Goal: Task Accomplishment & Management: Use online tool/utility

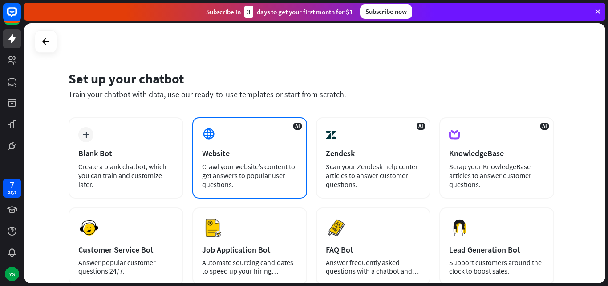
click at [225, 154] on div "Website" at bounding box center [249, 153] width 95 height 10
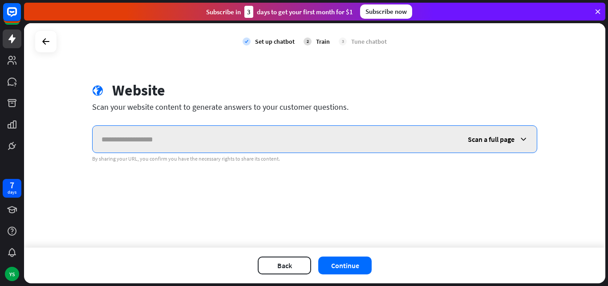
paste input "**********"
type input "**********"
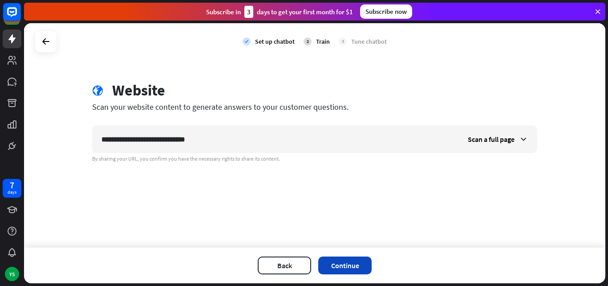
click at [348, 266] on button "Continue" at bounding box center [344, 265] width 53 height 18
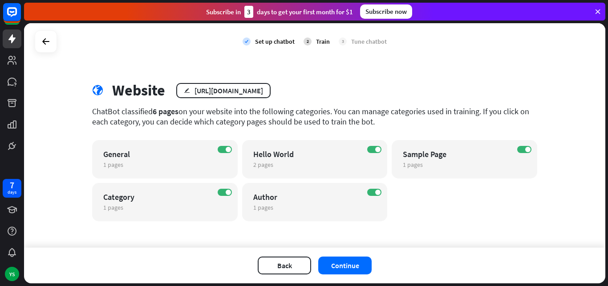
scroll to position [2, 0]
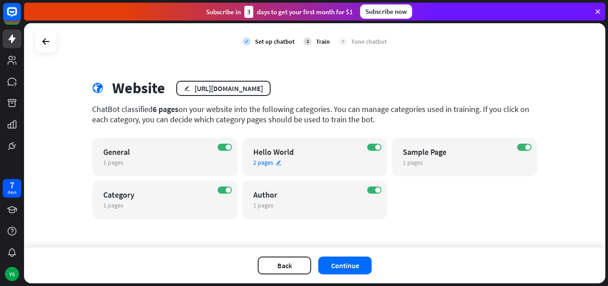
click at [363, 149] on div "ON Hello World 2 pages edit" at bounding box center [315, 157] width 146 height 38
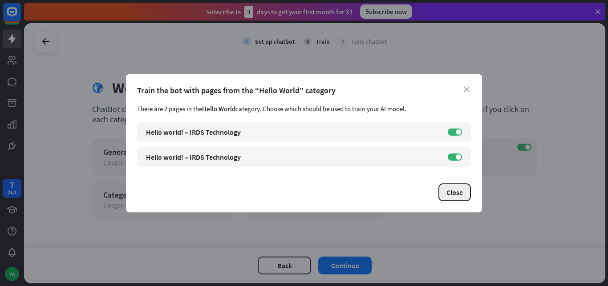
click at [451, 191] on button "Close" at bounding box center [455, 192] width 33 height 18
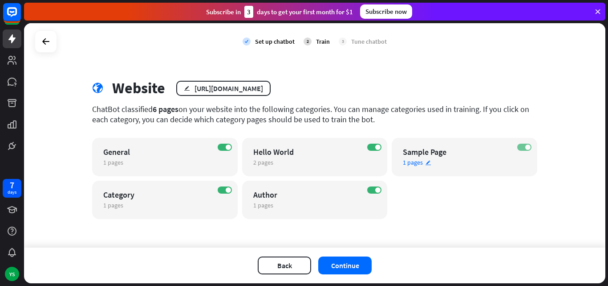
click at [518, 146] on label "ON" at bounding box center [525, 146] width 14 height 7
click at [370, 147] on label "ON" at bounding box center [374, 146] width 14 height 7
click at [375, 191] on span at bounding box center [377, 189] width 5 height 5
click at [213, 188] on div "ON Category 1 pages edit" at bounding box center [165, 199] width 146 height 38
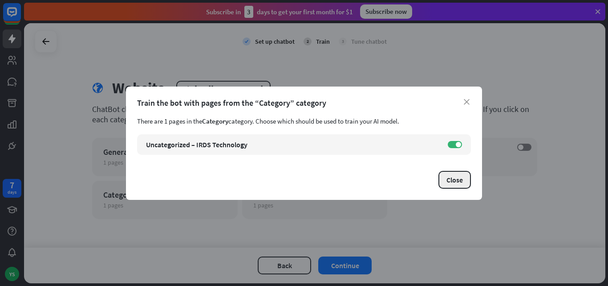
click at [459, 178] on button "Close" at bounding box center [455, 180] width 33 height 18
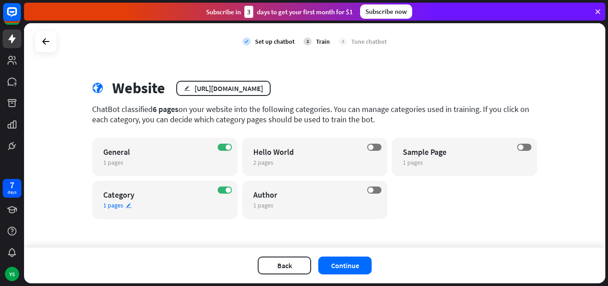
click at [220, 185] on div "ON Category 1 pages edit" at bounding box center [165, 199] width 146 height 38
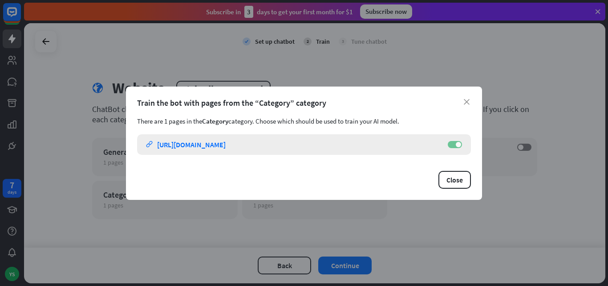
click at [453, 146] on label "ON" at bounding box center [455, 144] width 14 height 7
click at [449, 174] on button "Close" at bounding box center [455, 180] width 33 height 18
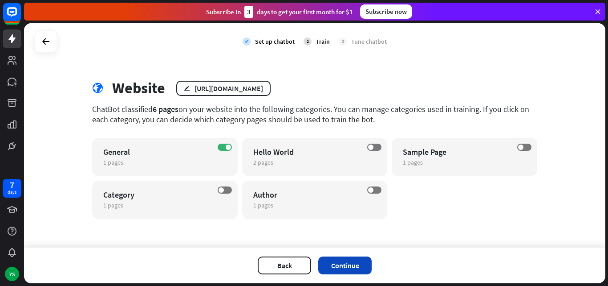
click at [339, 262] on button "Continue" at bounding box center [344, 265] width 53 height 18
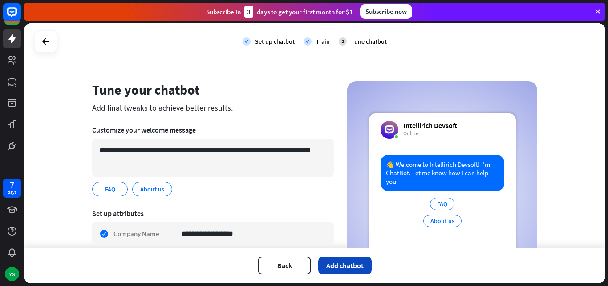
click at [344, 264] on button "Add chatbot" at bounding box center [344, 265] width 53 height 18
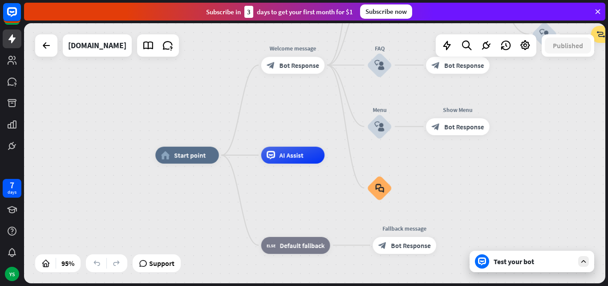
click at [514, 261] on div "Test your bot" at bounding box center [534, 261] width 80 height 9
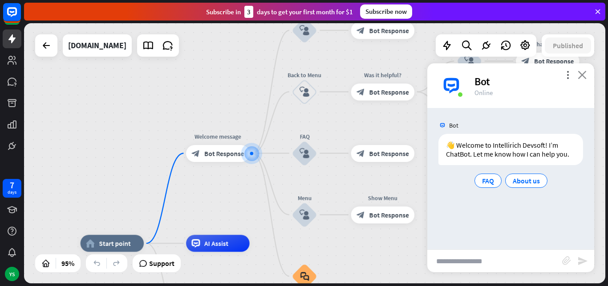
click at [584, 76] on icon "close" at bounding box center [582, 74] width 9 height 8
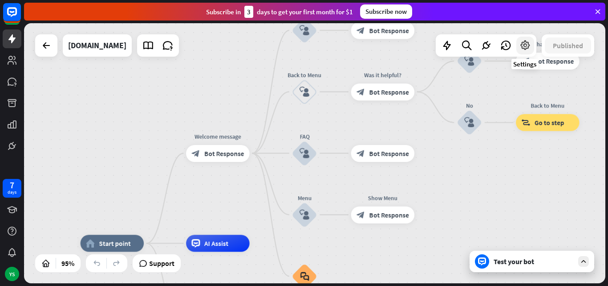
click at [520, 45] on icon at bounding box center [526, 46] width 12 height 12
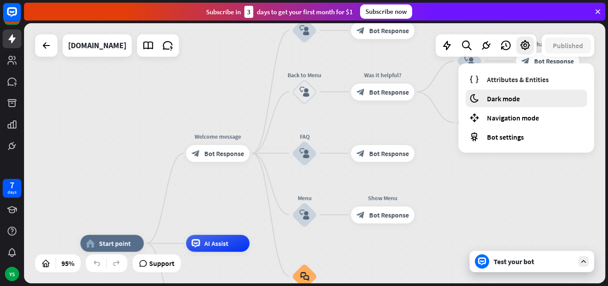
click at [506, 100] on span "Dark mode" at bounding box center [503, 98] width 33 height 9
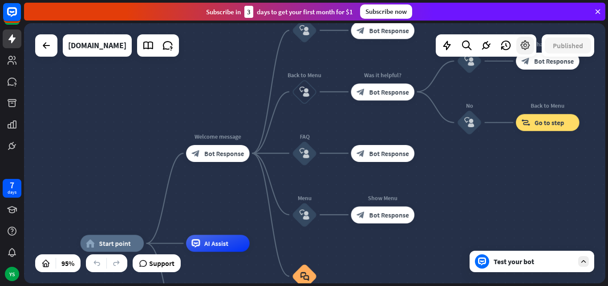
click at [532, 45] on div at bounding box center [526, 46] width 18 height 18
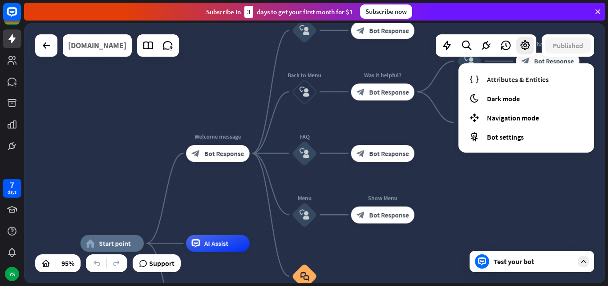
click at [118, 49] on div "[DOMAIN_NAME]" at bounding box center [97, 45] width 58 height 22
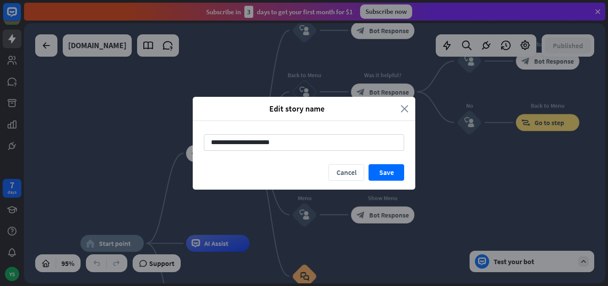
click at [406, 110] on icon "close" at bounding box center [405, 108] width 8 height 10
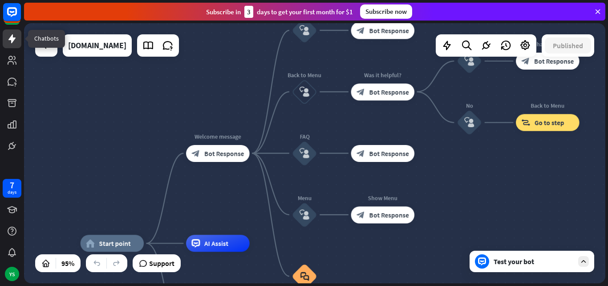
click at [9, 40] on icon at bounding box center [11, 38] width 7 height 9
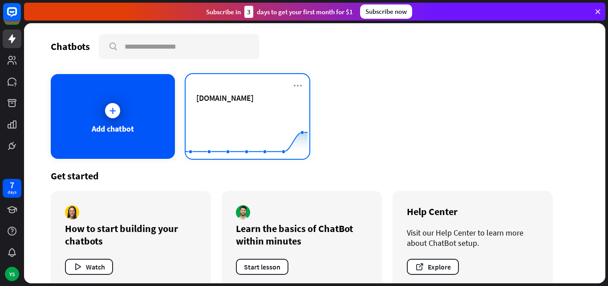
click at [283, 112] on rect at bounding box center [247, 137] width 122 height 56
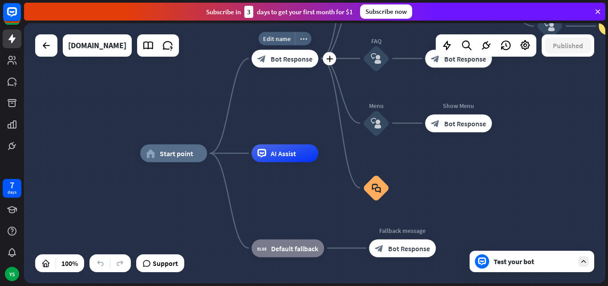
click at [270, 63] on div "block_bot_response Bot Response" at bounding box center [285, 58] width 67 height 18
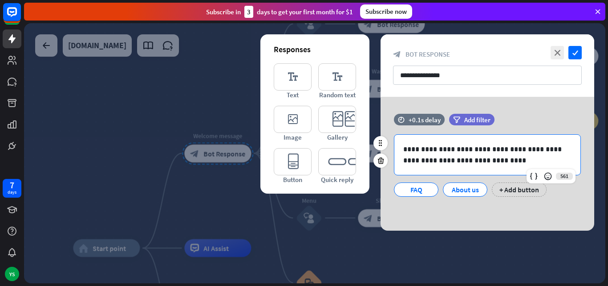
click at [492, 159] on p "**********" at bounding box center [488, 154] width 168 height 22
drag, startPoint x: 507, startPoint y: 150, endPoint x: 544, endPoint y: 151, distance: 36.5
click at [544, 151] on p "**********" at bounding box center [488, 154] width 168 height 22
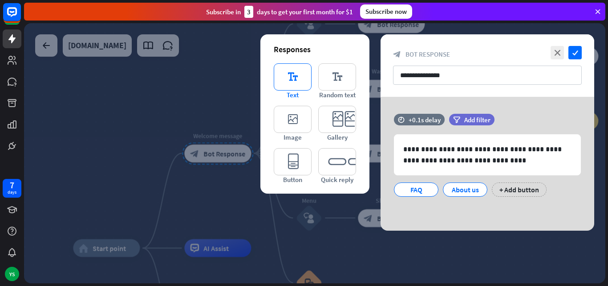
click at [298, 84] on icon "editor_text" at bounding box center [293, 76] width 38 height 27
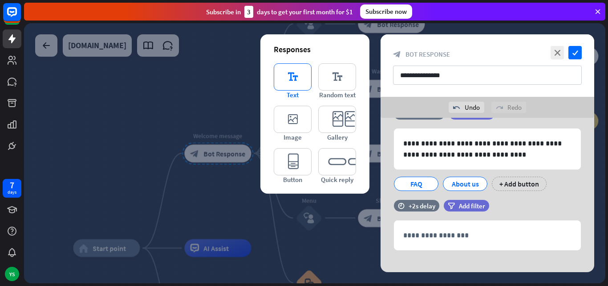
scroll to position [36, 0]
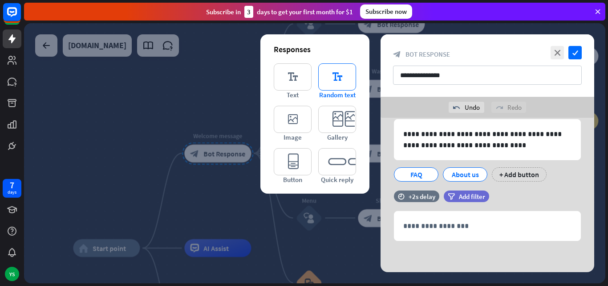
click at [329, 83] on icon "editor_text" at bounding box center [337, 76] width 38 height 27
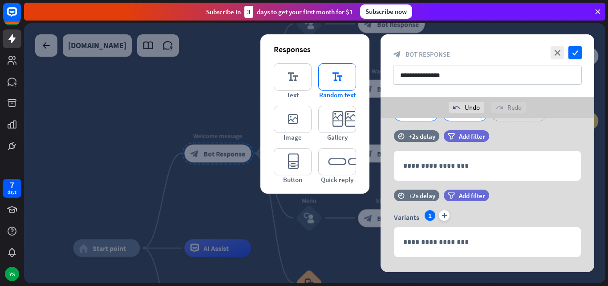
scroll to position [112, 0]
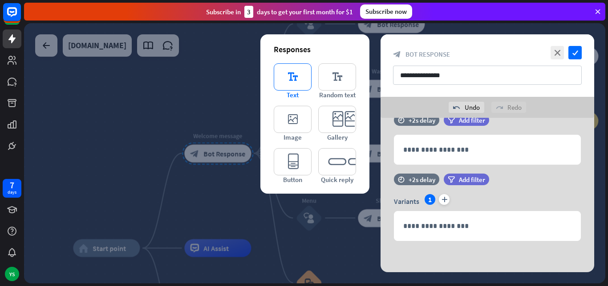
click at [298, 81] on icon "editor_text" at bounding box center [293, 76] width 38 height 27
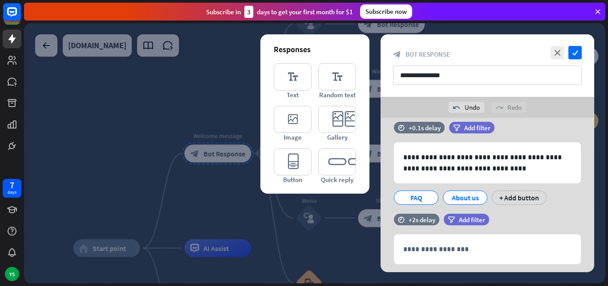
scroll to position [0, 0]
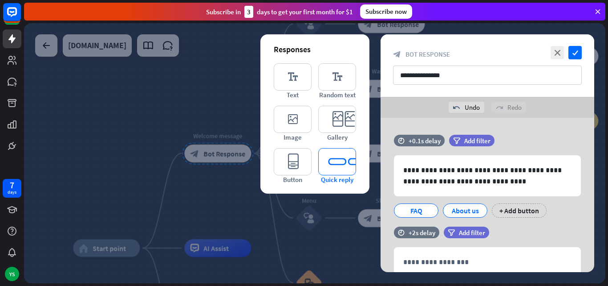
click at [337, 164] on icon "editor_quick_replies" at bounding box center [337, 161] width 38 height 27
click at [380, 167] on icon at bounding box center [381, 164] width 8 height 8
click at [456, 213] on div "About us" at bounding box center [465, 210] width 29 height 13
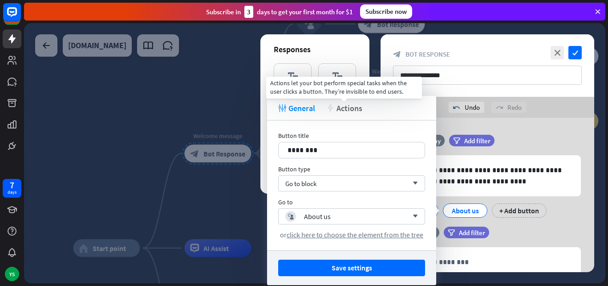
click at [345, 112] on span "Actions" at bounding box center [350, 108] width 26 height 10
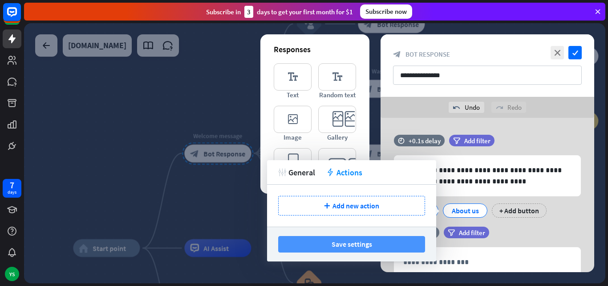
click at [379, 241] on button "Save settings" at bounding box center [351, 244] width 147 height 16
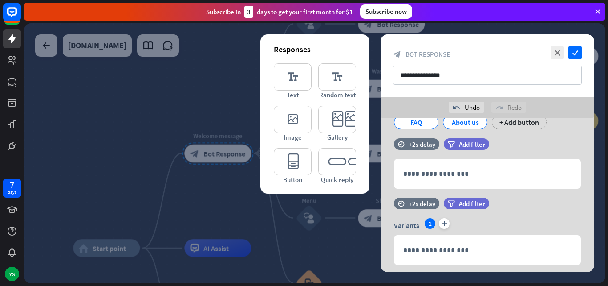
scroll to position [89, 0]
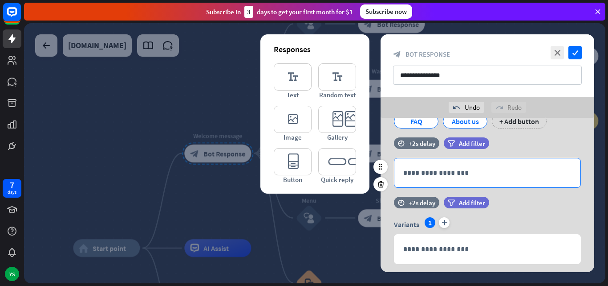
click at [470, 169] on p "**********" at bounding box center [488, 172] width 168 height 11
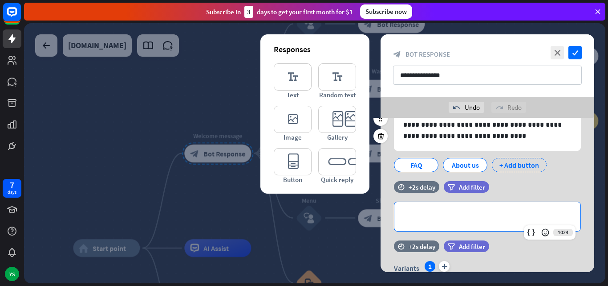
scroll to position [45, 0]
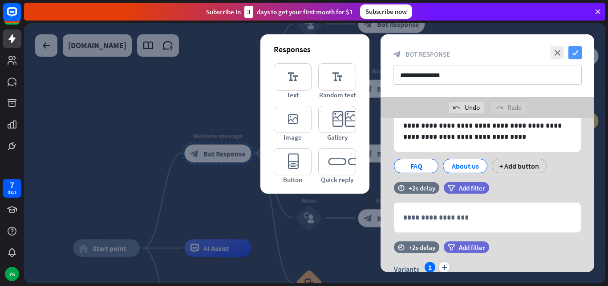
click at [574, 53] on icon "check" at bounding box center [575, 52] width 13 height 13
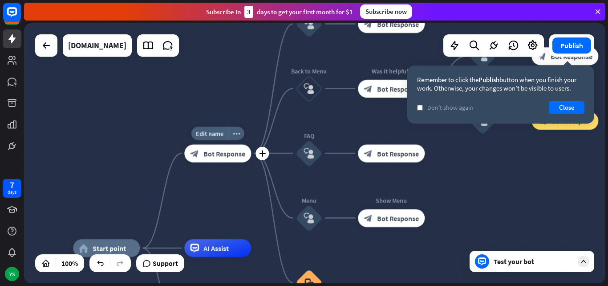
click at [218, 151] on span "Bot Response" at bounding box center [225, 153] width 42 height 9
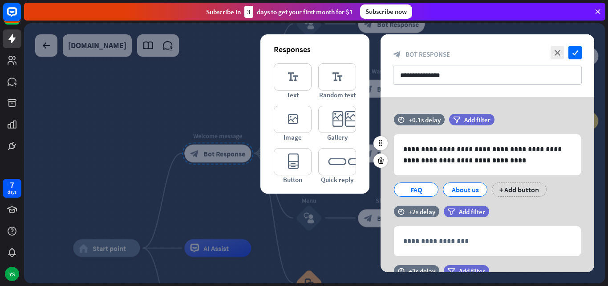
scroll to position [89, 0]
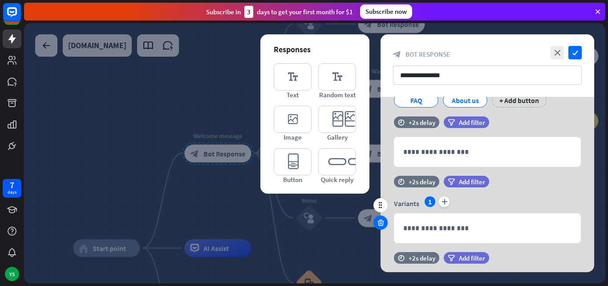
click at [381, 221] on icon at bounding box center [381, 222] width 8 height 8
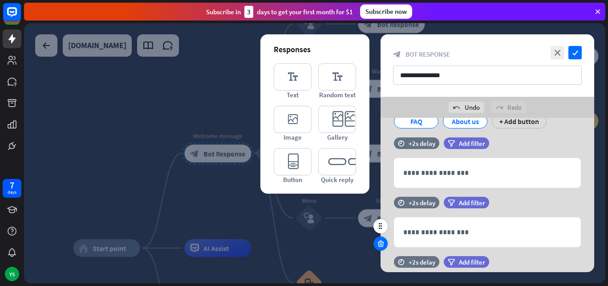
click at [381, 243] on icon at bounding box center [381, 243] width 8 height 8
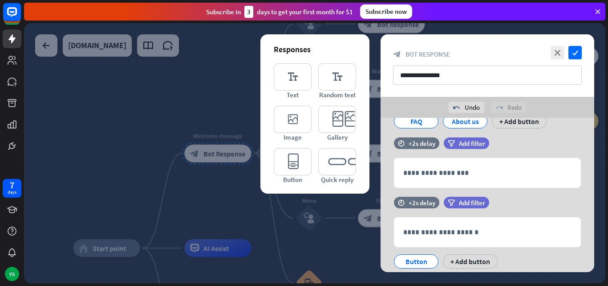
click at [381, 243] on icon at bounding box center [381, 243] width 8 height 8
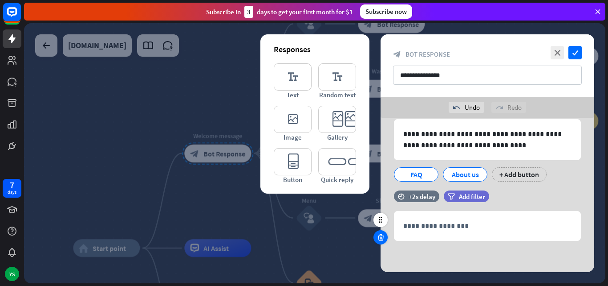
click at [379, 241] on icon at bounding box center [381, 237] width 8 height 8
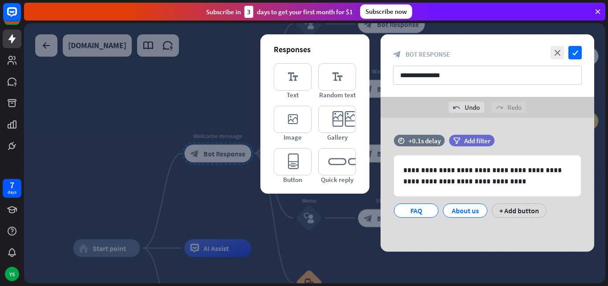
scroll to position [0, 0]
click at [576, 53] on icon "check" at bounding box center [575, 52] width 13 height 13
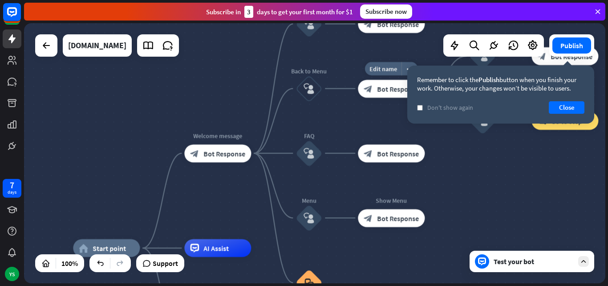
click at [384, 91] on span "Bot Response" at bounding box center [398, 88] width 42 height 9
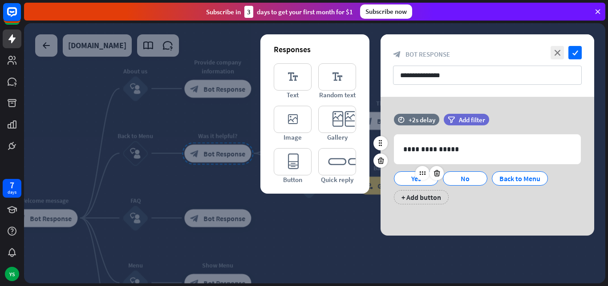
click at [403, 179] on div "Yes" at bounding box center [416, 177] width 29 height 13
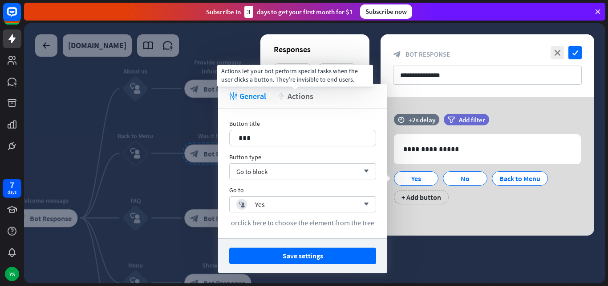
click at [306, 98] on span "Actions" at bounding box center [301, 96] width 26 height 10
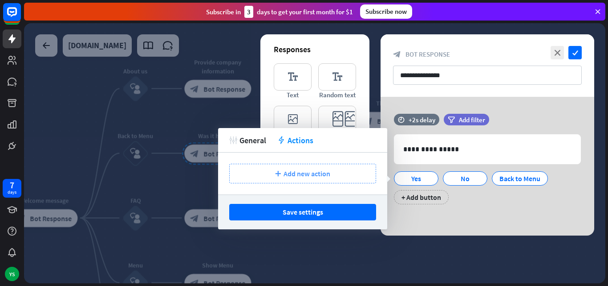
click at [295, 171] on span "Add new action" at bounding box center [307, 173] width 47 height 9
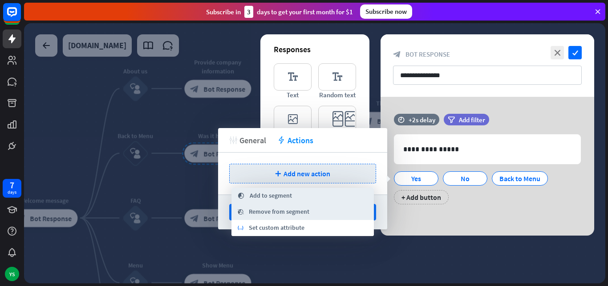
click at [241, 141] on span "General" at bounding box center [253, 140] width 27 height 10
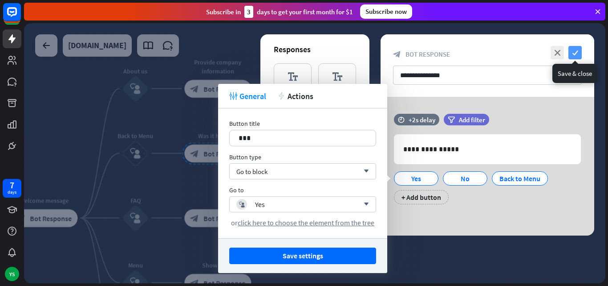
click at [575, 53] on icon "check" at bounding box center [575, 52] width 13 height 13
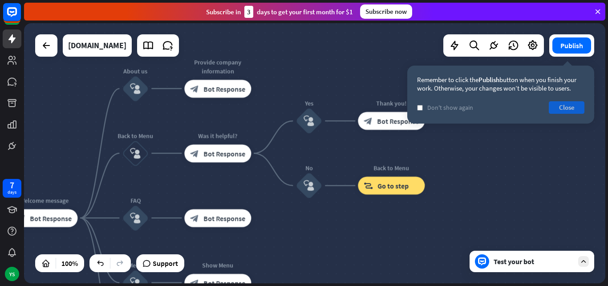
click at [569, 108] on button "Close" at bounding box center [567, 107] width 36 height 12
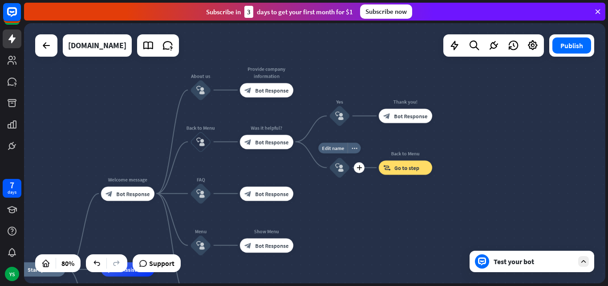
drag, startPoint x: 297, startPoint y: 201, endPoint x: 321, endPoint y: 187, distance: 27.7
click at [329, 178] on div "Edit name more_horiz plus block_user_input" at bounding box center [339, 167] width 21 height 21
click at [203, 90] on icon "block_user_input" at bounding box center [200, 90] width 8 height 8
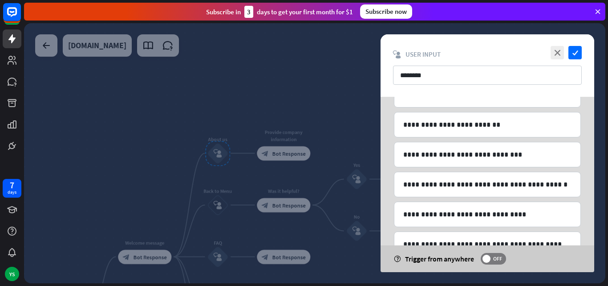
scroll to position [40, 0]
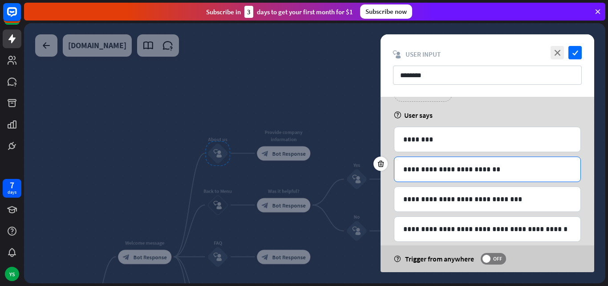
click at [482, 169] on p "**********" at bounding box center [488, 168] width 168 height 11
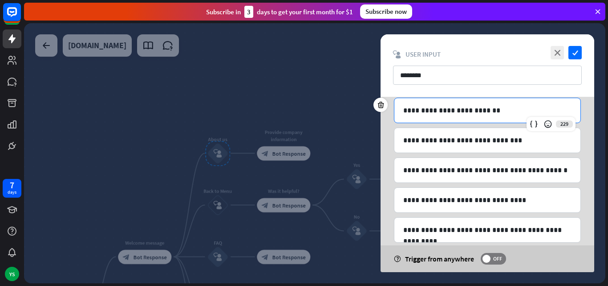
scroll to position [85, 0]
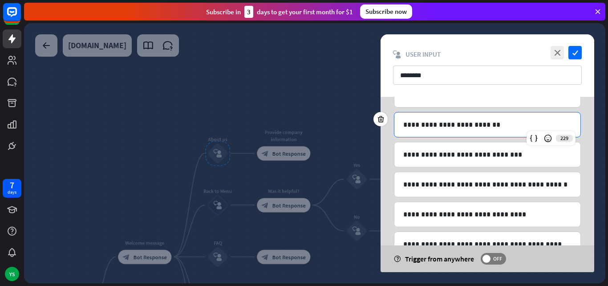
click at [447, 124] on p "**********" at bounding box center [488, 124] width 168 height 11
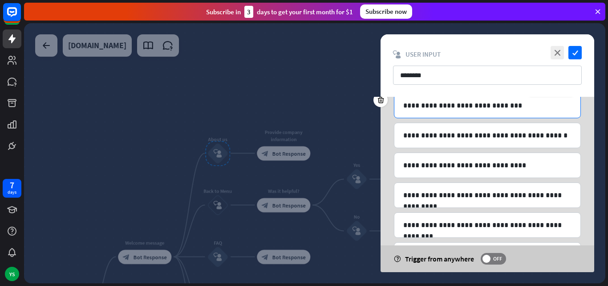
scroll to position [174, 0]
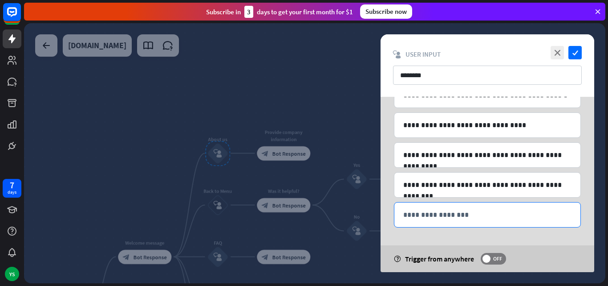
click at [446, 212] on p "**********" at bounding box center [488, 214] width 168 height 11
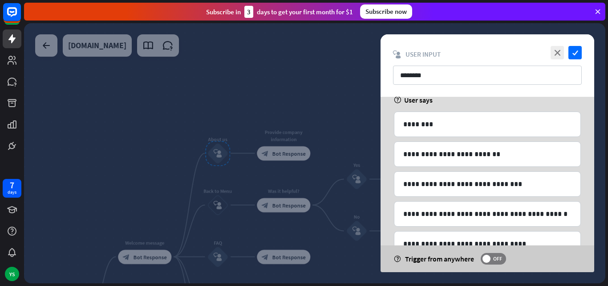
scroll to position [40, 0]
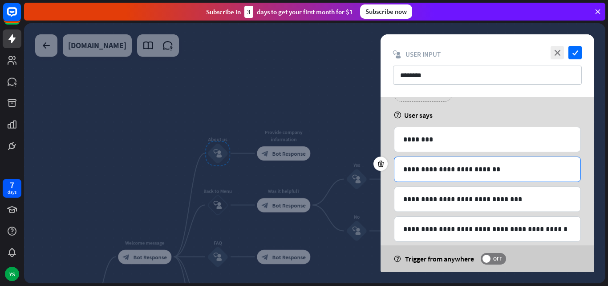
click at [457, 169] on p "**********" at bounding box center [488, 168] width 168 height 11
click at [451, 143] on p "********" at bounding box center [488, 139] width 168 height 11
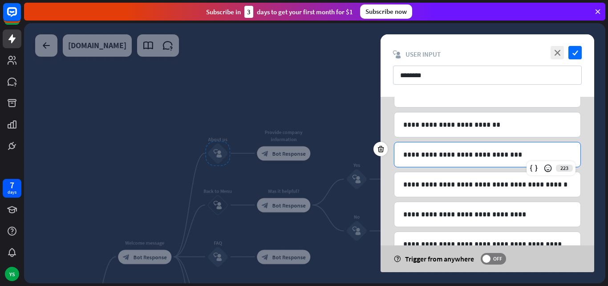
click at [460, 159] on p "**********" at bounding box center [488, 154] width 168 height 11
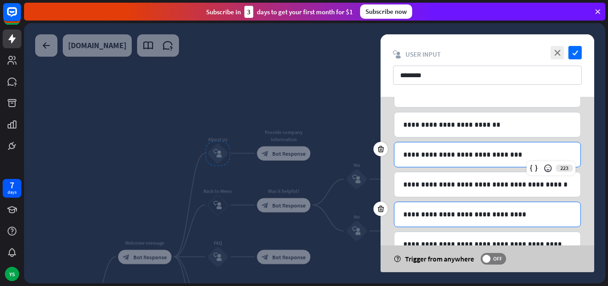
scroll to position [174, 0]
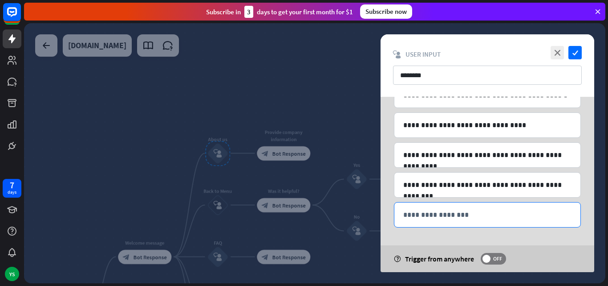
click at [469, 214] on p "**********" at bounding box center [488, 214] width 168 height 11
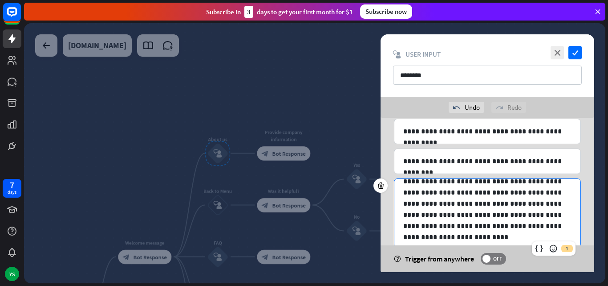
scroll to position [12, 0]
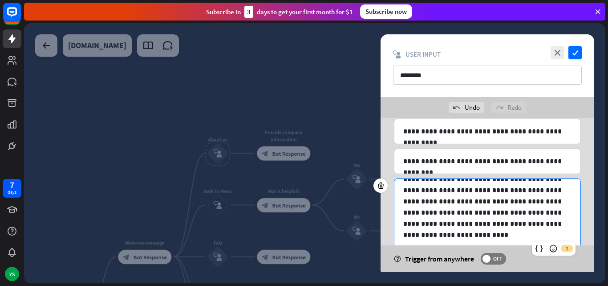
click at [529, 216] on p "**********" at bounding box center [485, 206] width 162 height 67
click at [456, 234] on p "**********" at bounding box center [485, 206] width 162 height 67
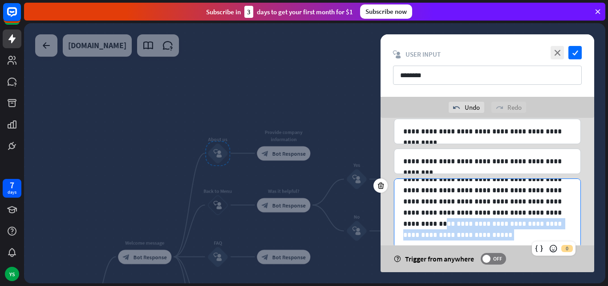
drag, startPoint x: 529, startPoint y: 213, endPoint x: 530, endPoint y: 229, distance: 16.1
click at [530, 229] on p "**********" at bounding box center [485, 206] width 162 height 67
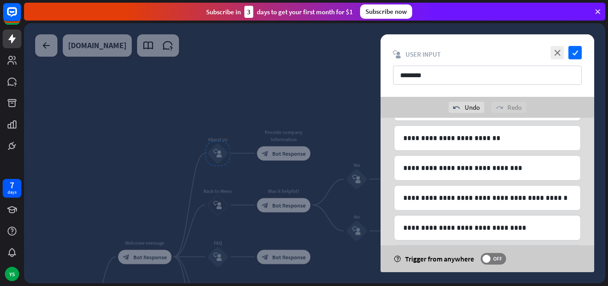
scroll to position [35, 0]
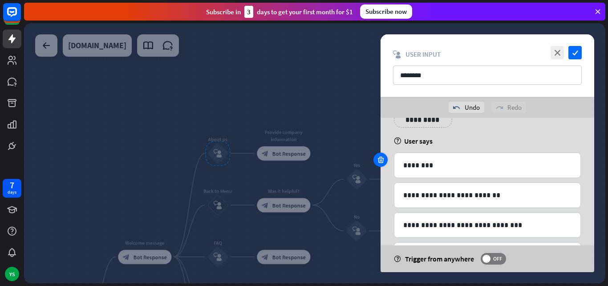
click at [381, 162] on icon at bounding box center [381, 159] width 8 height 8
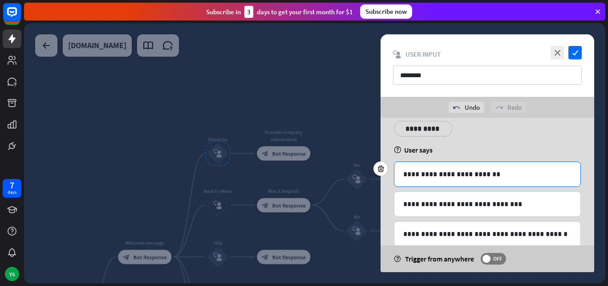
scroll to position [45, 0]
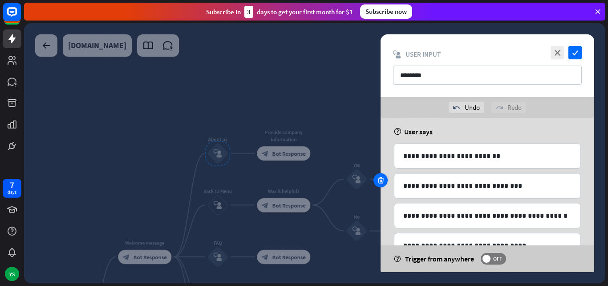
click at [382, 183] on icon at bounding box center [381, 180] width 8 height 8
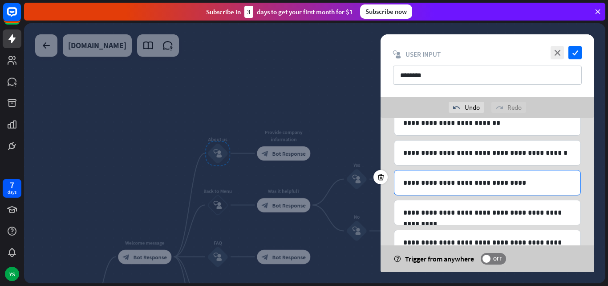
scroll to position [89, 0]
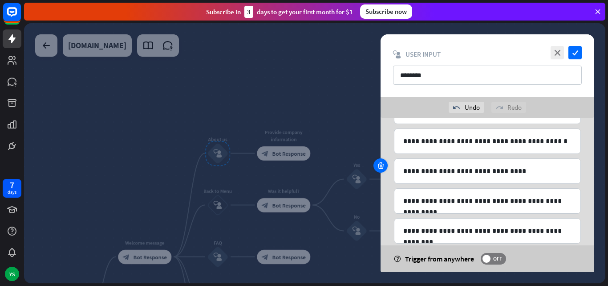
click at [378, 165] on icon at bounding box center [381, 165] width 8 height 8
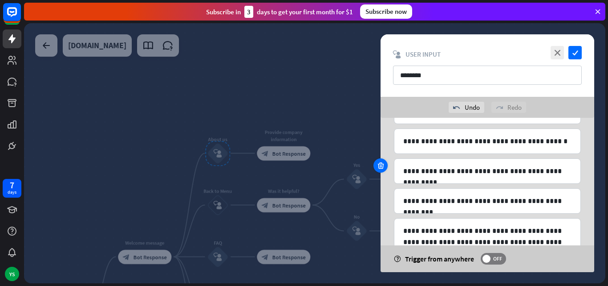
click at [382, 167] on icon at bounding box center [381, 165] width 8 height 8
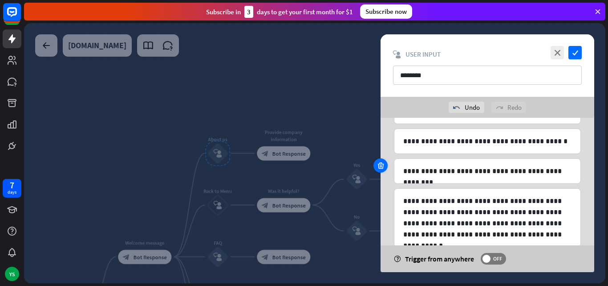
click at [382, 167] on icon at bounding box center [381, 165] width 8 height 8
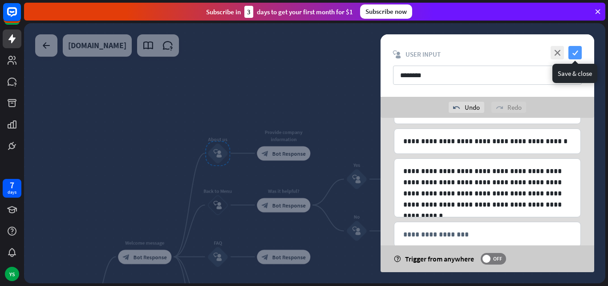
click at [579, 54] on icon "check" at bounding box center [575, 52] width 13 height 13
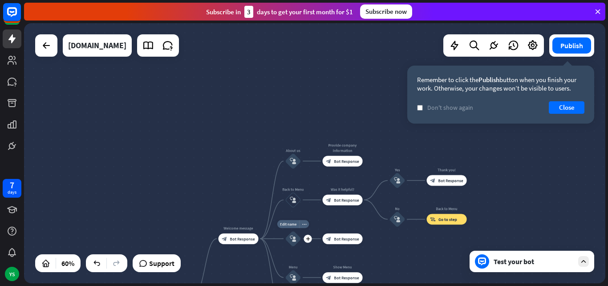
click at [292, 237] on icon "block_user_input" at bounding box center [293, 238] width 6 height 6
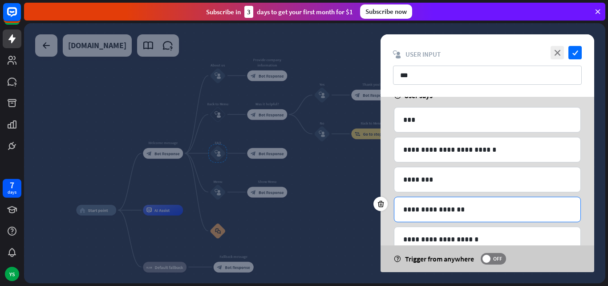
scroll to position [45, 0]
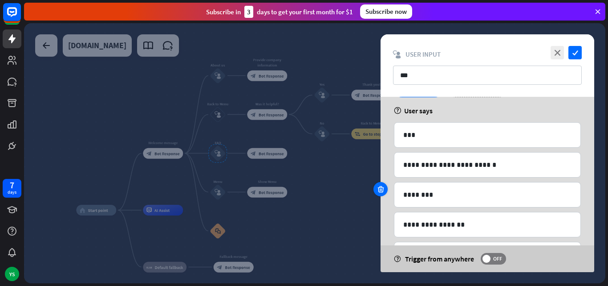
click at [383, 190] on icon at bounding box center [381, 189] width 8 height 8
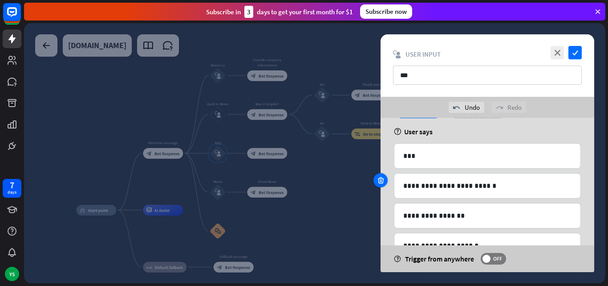
click at [384, 181] on icon at bounding box center [381, 180] width 8 height 8
click at [381, 151] on icon at bounding box center [381, 150] width 8 height 8
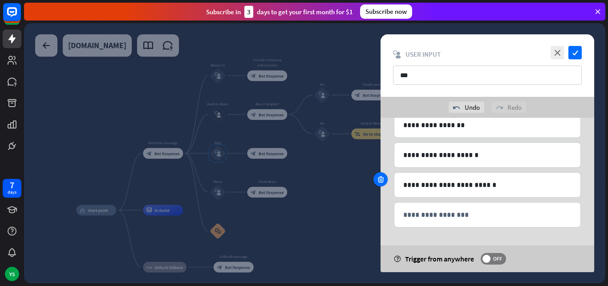
click at [385, 180] on div at bounding box center [381, 179] width 14 height 14
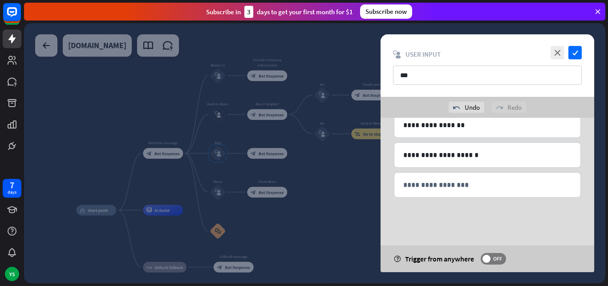
scroll to position [45, 0]
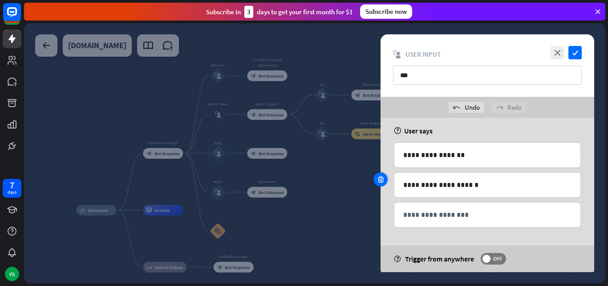
click at [384, 181] on icon at bounding box center [381, 179] width 8 height 8
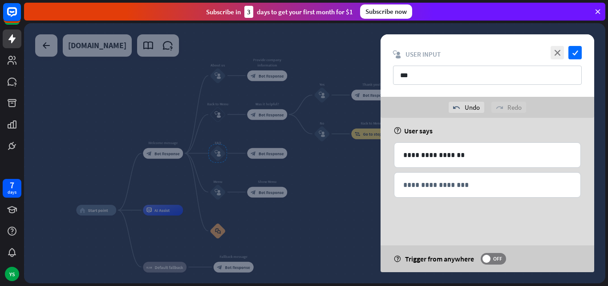
scroll to position [16, 0]
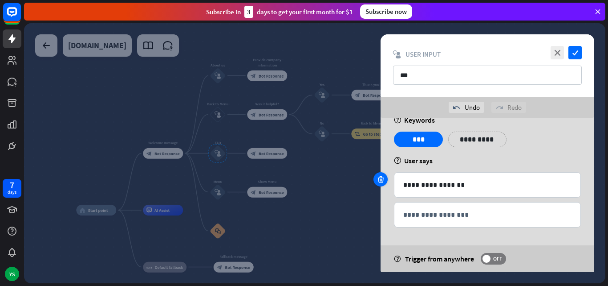
click at [384, 181] on icon at bounding box center [381, 179] width 8 height 8
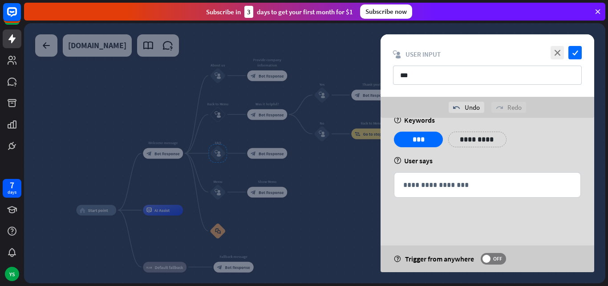
scroll to position [0, 0]
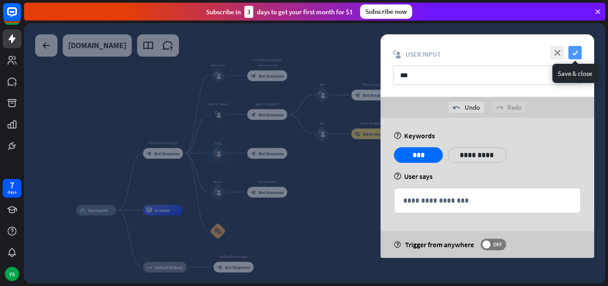
click at [575, 56] on icon "check" at bounding box center [575, 52] width 13 height 13
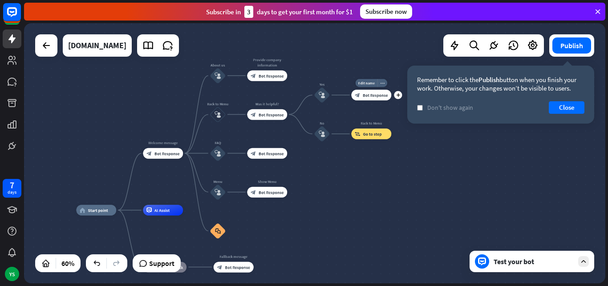
click at [366, 92] on div "block_bot_response Bot Response" at bounding box center [371, 95] width 40 height 11
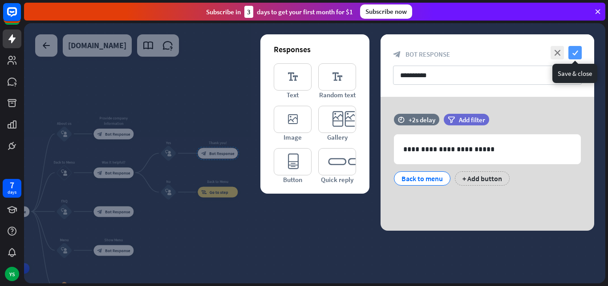
click at [575, 55] on icon "check" at bounding box center [575, 52] width 13 height 13
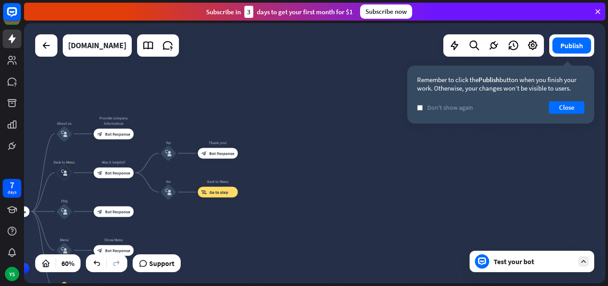
click at [537, 260] on div "Test your bot" at bounding box center [534, 261] width 80 height 9
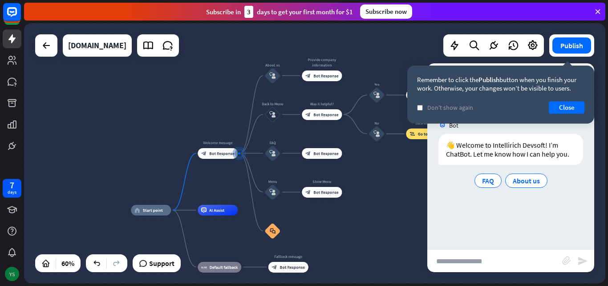
click at [12, 272] on div "YS" at bounding box center [12, 273] width 14 height 14
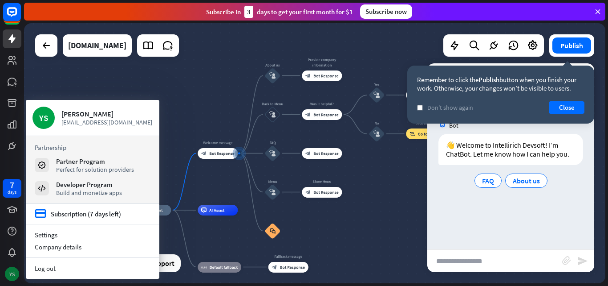
click at [13, 272] on div "YS" at bounding box center [12, 273] width 14 height 14
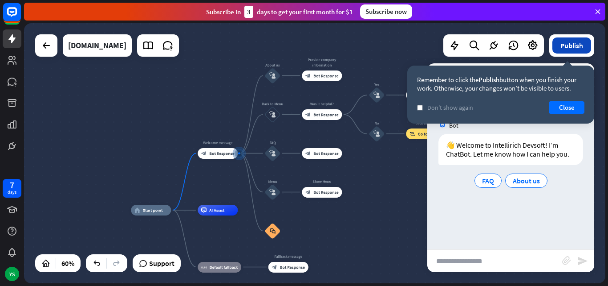
click at [582, 50] on button "Publish" at bounding box center [572, 45] width 39 height 16
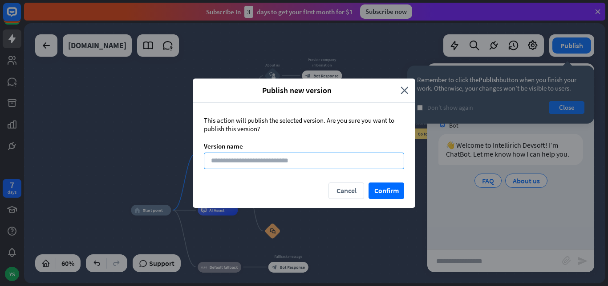
click at [259, 159] on input at bounding box center [304, 160] width 200 height 16
type input "*"
type input "**********"
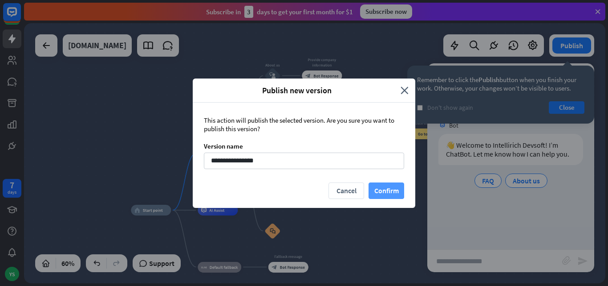
click at [384, 192] on button "Confirm" at bounding box center [387, 190] width 36 height 16
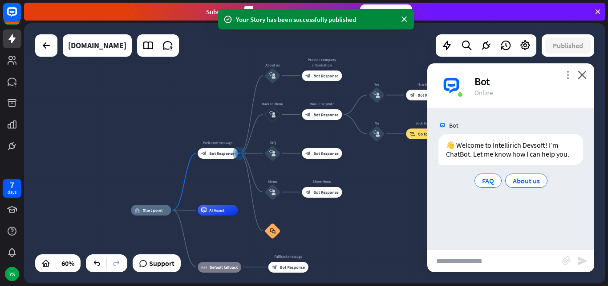
click at [566, 75] on icon "more_vert" at bounding box center [568, 74] width 8 height 8
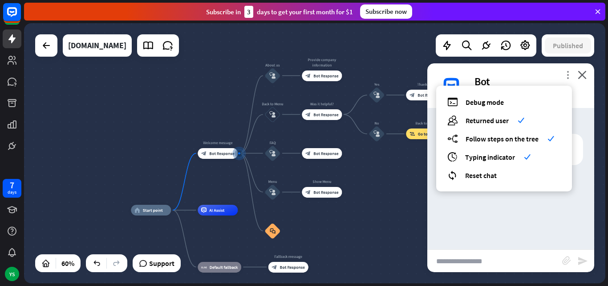
click at [566, 75] on icon "more_vert" at bounding box center [568, 74] width 8 height 8
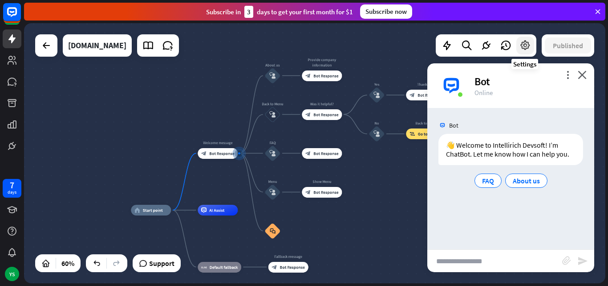
click at [529, 47] on icon at bounding box center [526, 46] width 12 height 12
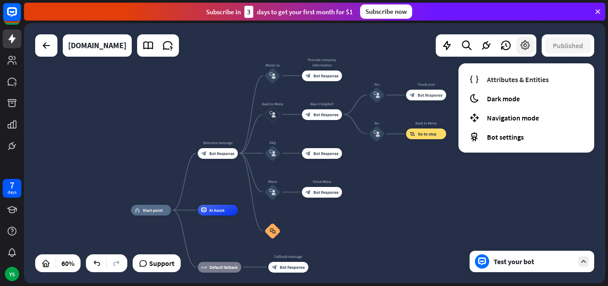
click at [529, 47] on icon at bounding box center [526, 46] width 12 height 12
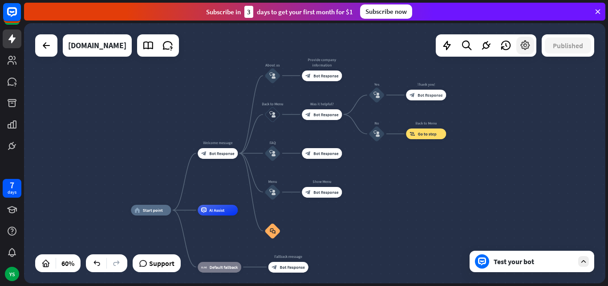
click at [529, 47] on icon at bounding box center [526, 46] width 12 height 12
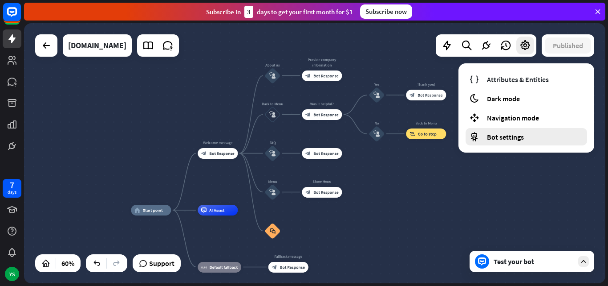
click at [509, 132] on span "Bot settings" at bounding box center [505, 136] width 37 height 9
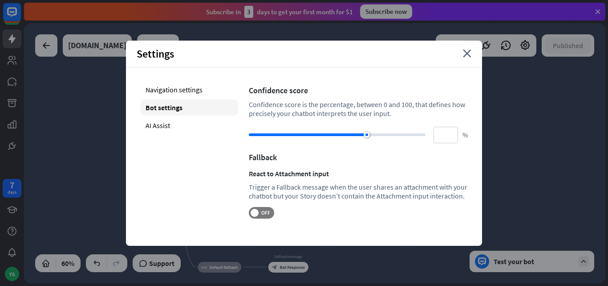
click at [462, 53] on div "Settings close" at bounding box center [304, 54] width 356 height 27
click at [466, 55] on icon "close" at bounding box center [467, 53] width 8 height 8
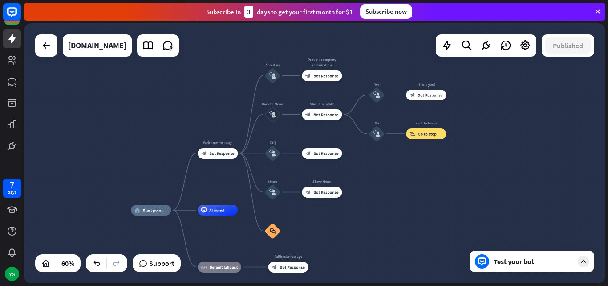
click at [524, 258] on div "Test your bot" at bounding box center [534, 261] width 80 height 9
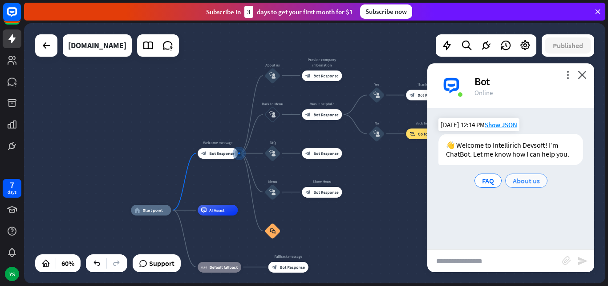
click at [514, 181] on span "About us" at bounding box center [526, 180] width 27 height 9
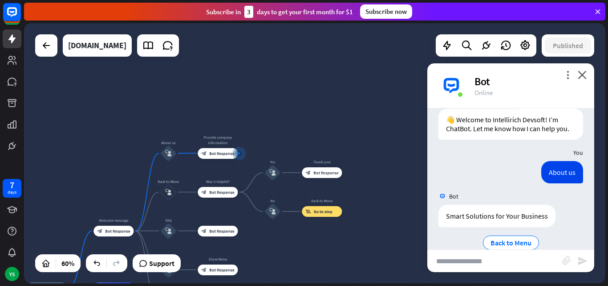
scroll to position [50, 0]
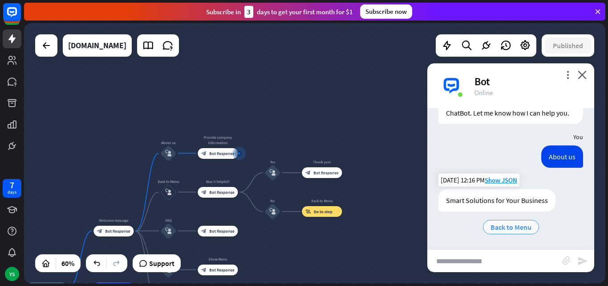
click at [516, 227] on span "Back to Menu" at bounding box center [511, 226] width 41 height 9
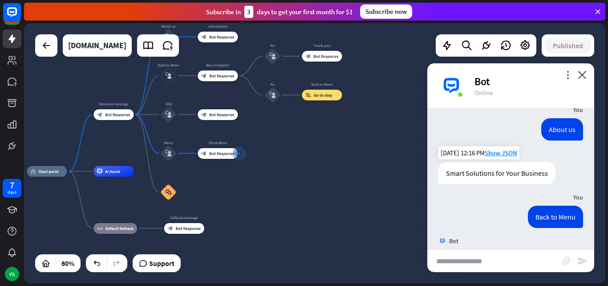
scroll to position [24, 0]
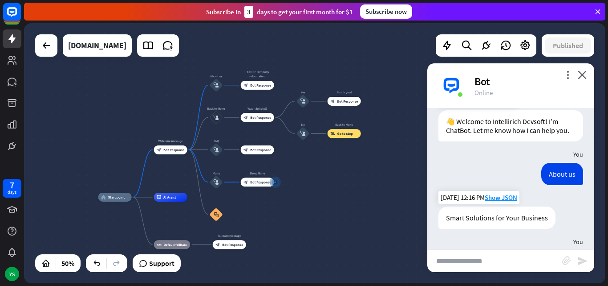
drag, startPoint x: 104, startPoint y: 82, endPoint x: 152, endPoint y: 121, distance: 61.8
click at [152, 121] on div "home_2 Start point Welcome message block_bot_response Bot Response About us blo…" at bounding box center [315, 153] width 582 height 260
click at [213, 72] on span "Edit name" at bounding box center [212, 73] width 14 height 4
click at [213, 72] on input "********" at bounding box center [216, 73] width 31 height 6
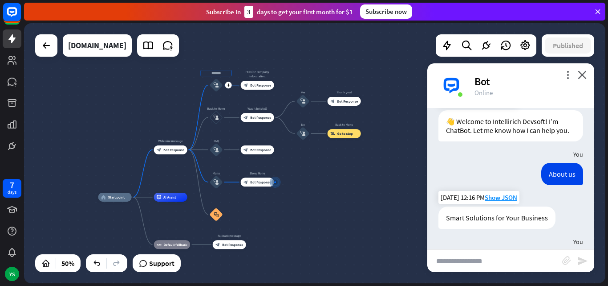
click at [213, 72] on input "********" at bounding box center [216, 73] width 31 height 6
click at [257, 90] on div "Edit name more_horiz plus block_bot_response Bot Response" at bounding box center [257, 85] width 33 height 9
click at [253, 86] on span "Bot Response" at bounding box center [260, 85] width 21 height 4
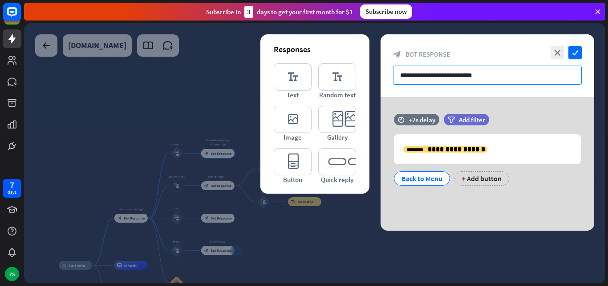
click at [468, 76] on input "**********" at bounding box center [487, 74] width 189 height 19
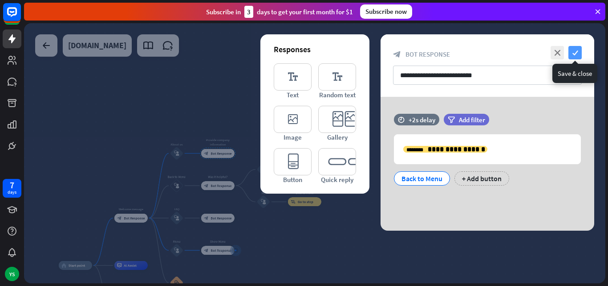
click at [575, 55] on icon "check" at bounding box center [575, 52] width 13 height 13
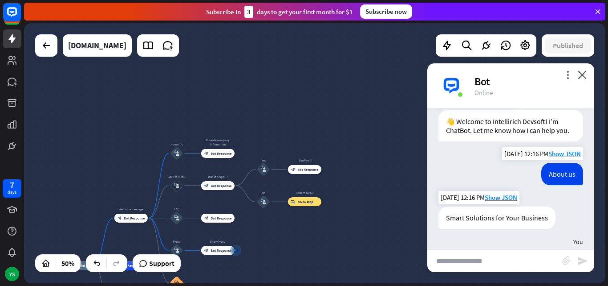
click at [557, 185] on div "About us" at bounding box center [563, 174] width 42 height 22
click at [543, 182] on div "About us" at bounding box center [563, 174] width 42 height 22
click at [224, 152] on span "Bot Response" at bounding box center [221, 153] width 21 height 4
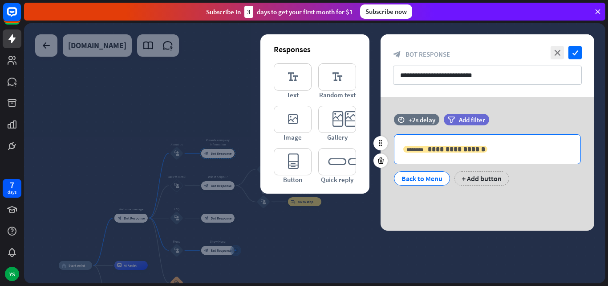
click at [447, 152] on span "**********" at bounding box center [456, 149] width 57 height 7
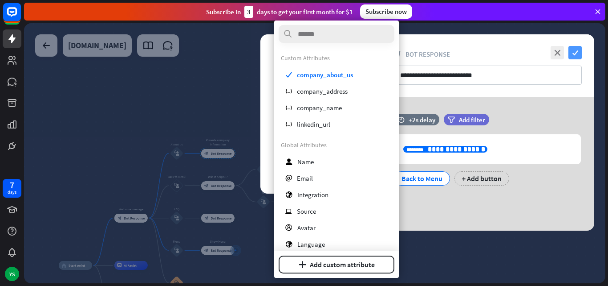
click at [577, 52] on icon "check" at bounding box center [575, 52] width 13 height 13
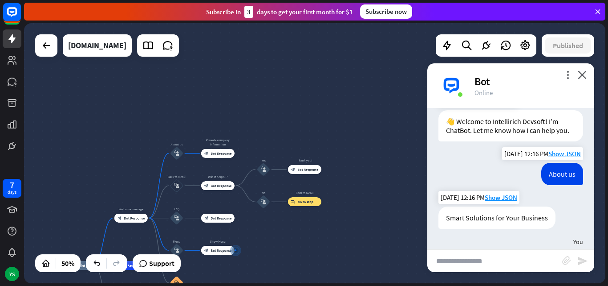
click at [555, 184] on div "About us" at bounding box center [563, 174] width 42 height 22
click at [545, 185] on div "About us" at bounding box center [563, 174] width 42 height 22
click at [555, 184] on div "About us" at bounding box center [563, 174] width 42 height 22
click at [557, 158] on span "Show JSON" at bounding box center [565, 153] width 33 height 8
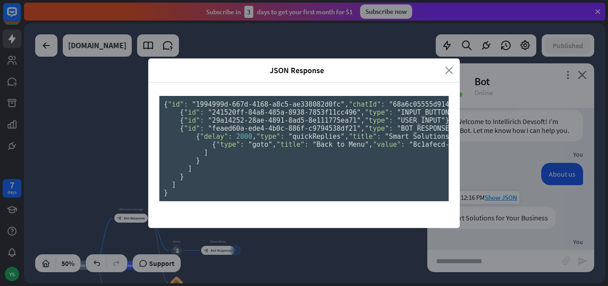
click at [445, 65] on icon "close" at bounding box center [449, 70] width 8 height 10
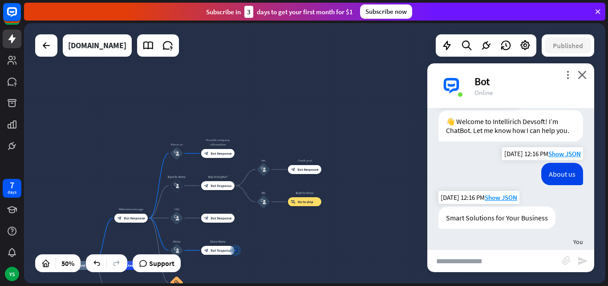
click at [551, 184] on div "About us" at bounding box center [563, 174] width 42 height 22
click at [178, 148] on div "block_user_input" at bounding box center [176, 153] width 13 height 13
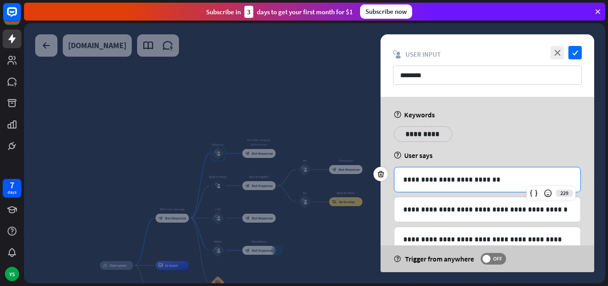
click at [429, 177] on p "**********" at bounding box center [488, 179] width 168 height 11
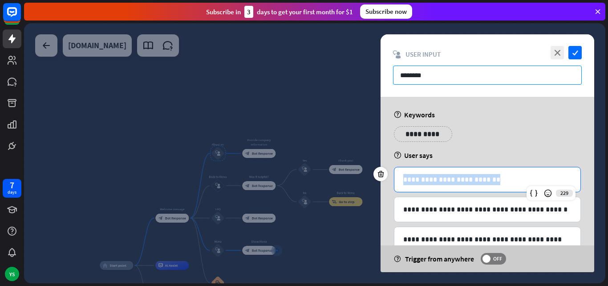
copy p "**********"
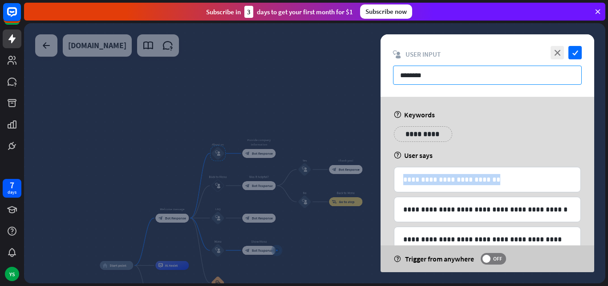
click at [435, 71] on input "********" at bounding box center [487, 74] width 189 height 19
paste input "**********"
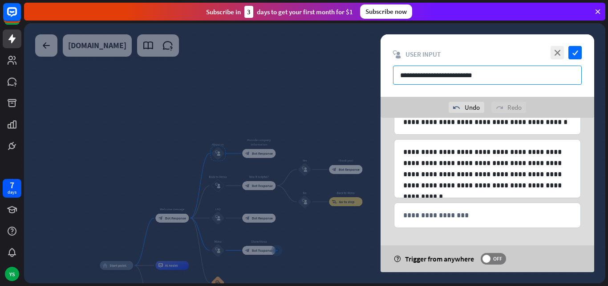
scroll to position [109, 0]
type input "**********"
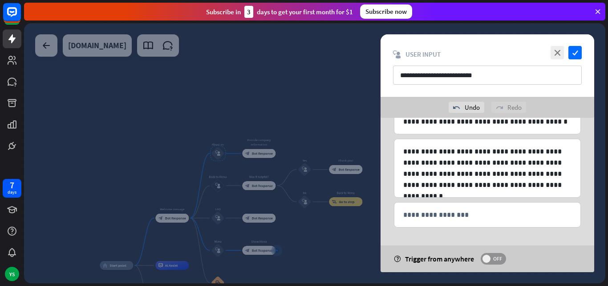
click at [494, 257] on span "OFF" at bounding box center [498, 258] width 14 height 7
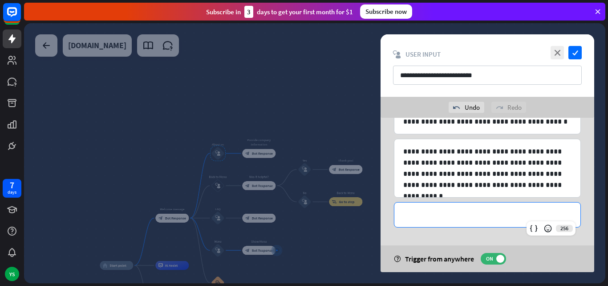
click at [464, 211] on p "**********" at bounding box center [488, 214] width 168 height 11
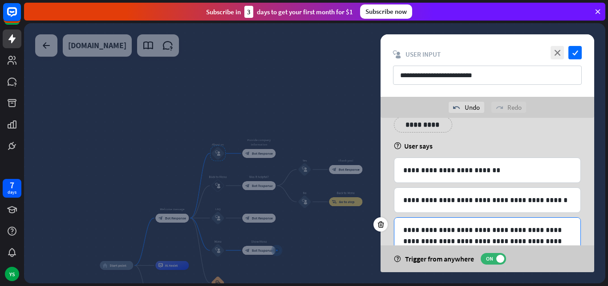
scroll to position [20, 0]
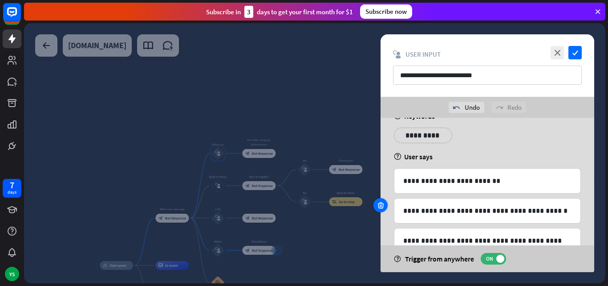
click at [381, 202] on icon at bounding box center [381, 205] width 8 height 8
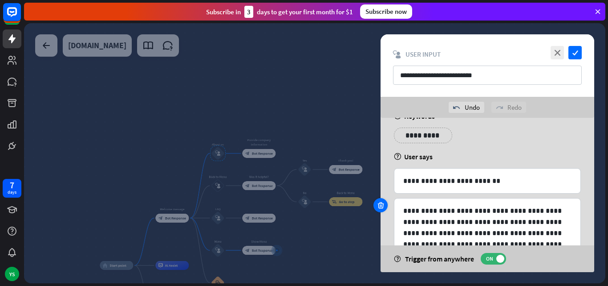
click at [381, 202] on icon at bounding box center [381, 205] width 8 height 8
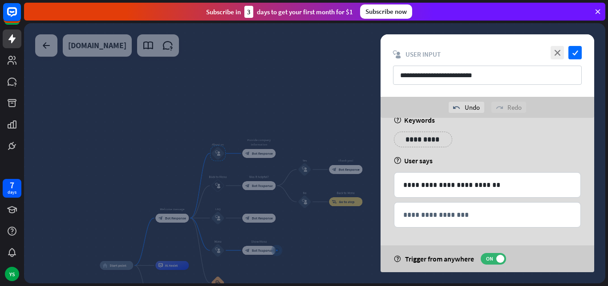
scroll to position [16, 0]
click at [580, 53] on icon "check" at bounding box center [575, 52] width 13 height 13
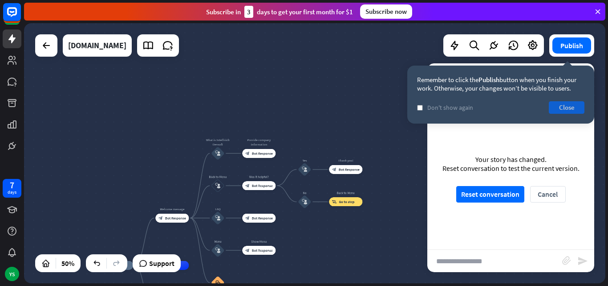
click at [551, 111] on button "Close" at bounding box center [567, 107] width 36 height 12
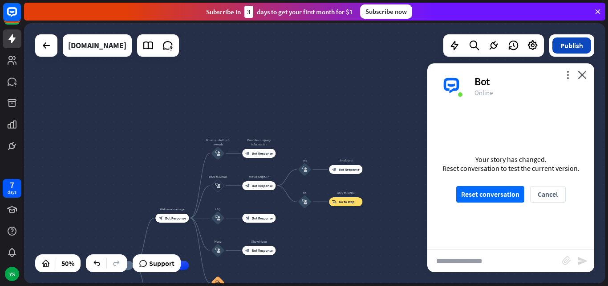
click at [573, 41] on button "Publish" at bounding box center [572, 45] width 39 height 16
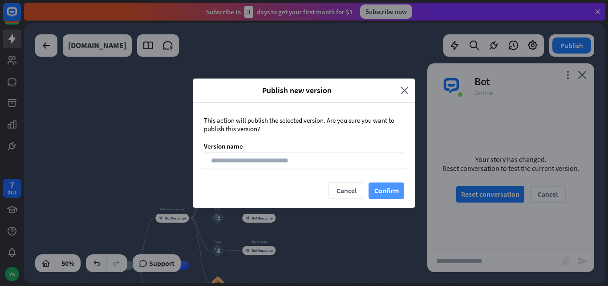
click at [388, 185] on button "Confirm" at bounding box center [387, 190] width 36 height 16
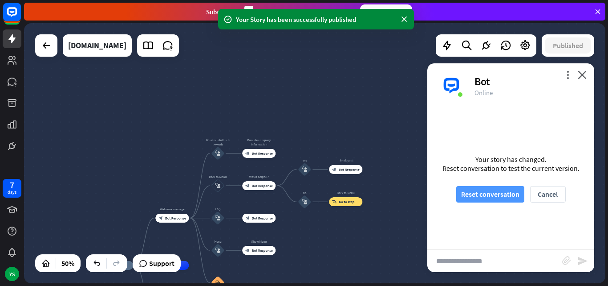
click at [481, 192] on button "Reset conversation" at bounding box center [491, 194] width 68 height 16
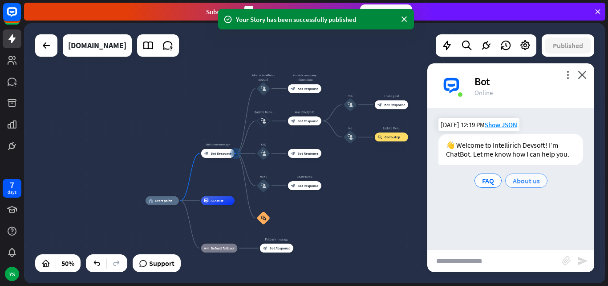
click at [520, 183] on span "About us" at bounding box center [526, 180] width 27 height 9
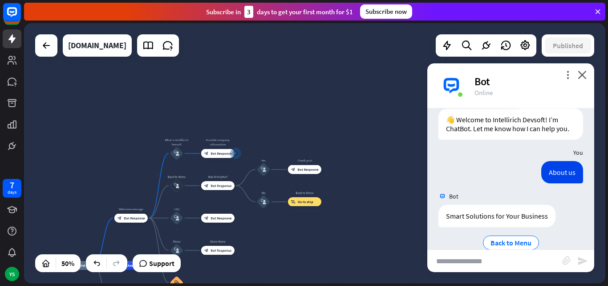
scroll to position [50, 0]
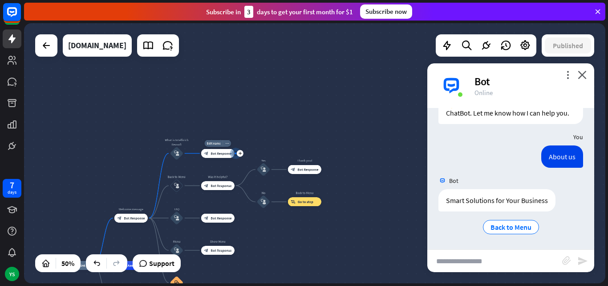
click at [215, 153] on span "Bot Response" at bounding box center [221, 153] width 21 height 4
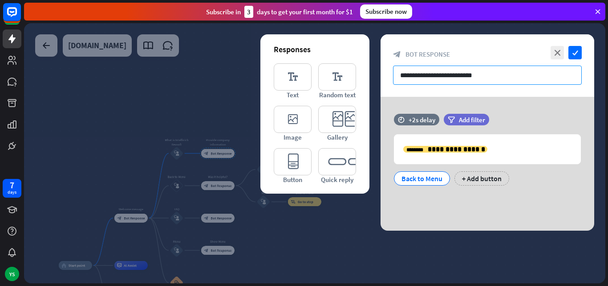
click at [436, 78] on input "**********" at bounding box center [487, 74] width 189 height 19
paste input "**********"
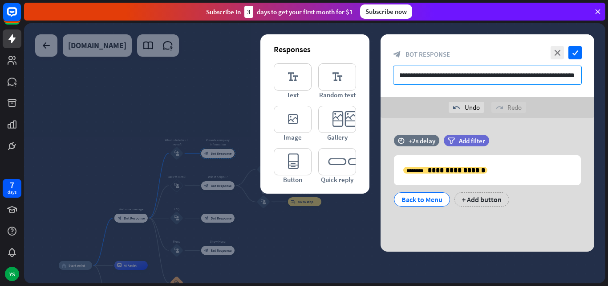
scroll to position [0, 12]
click at [473, 80] on input "**********" at bounding box center [487, 74] width 189 height 19
paste input "**********"
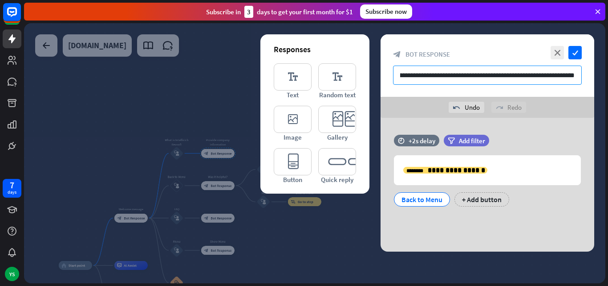
scroll to position [0, 0]
click at [494, 80] on input "**********" at bounding box center [487, 74] width 189 height 19
type input "*"
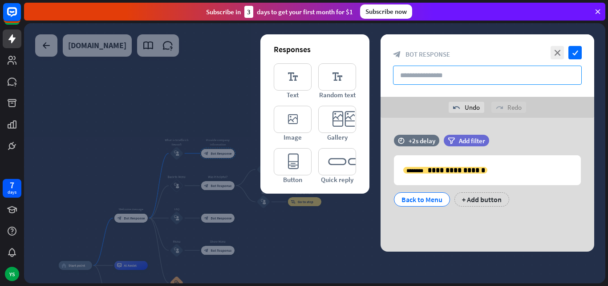
paste input "**********"
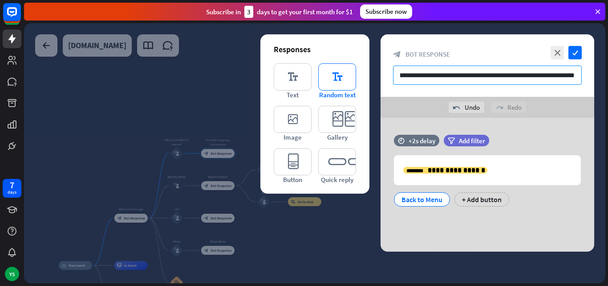
type input "**********"
click at [338, 87] on icon "editor_text" at bounding box center [337, 76] width 38 height 27
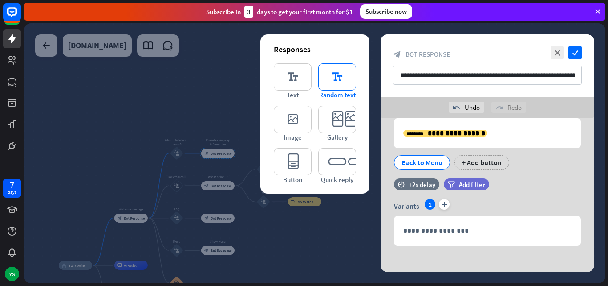
scroll to position [42, 0]
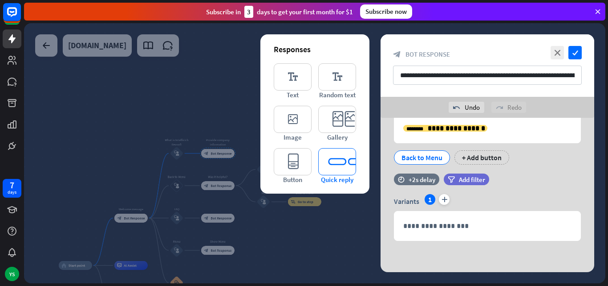
click at [329, 172] on icon "editor_quick_replies" at bounding box center [337, 161] width 38 height 27
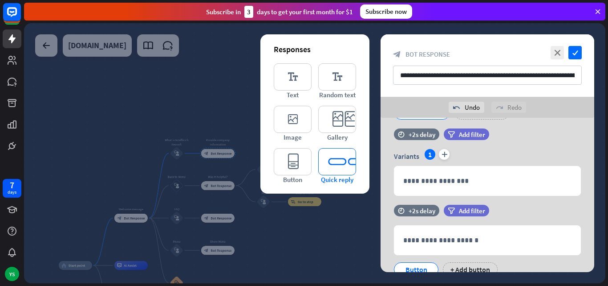
scroll to position [122, 0]
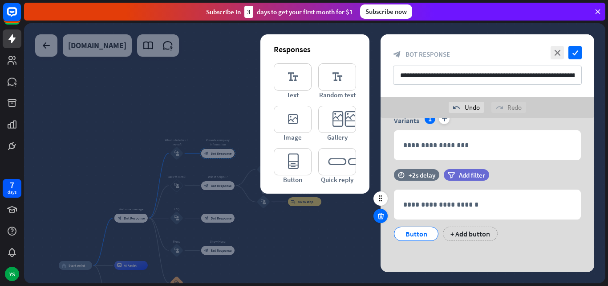
click at [380, 218] on icon at bounding box center [381, 216] width 8 height 8
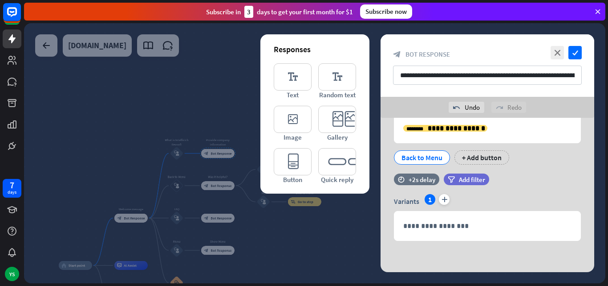
scroll to position [42, 0]
click at [381, 220] on icon at bounding box center [381, 220] width 8 height 8
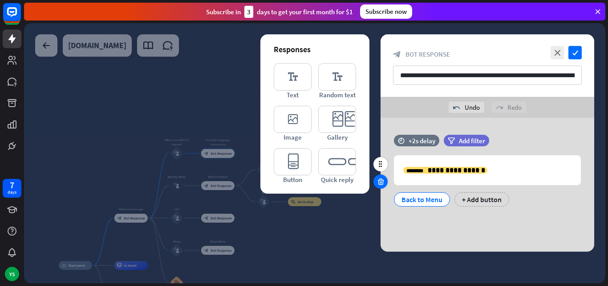
click at [383, 180] on icon at bounding box center [381, 181] width 8 height 8
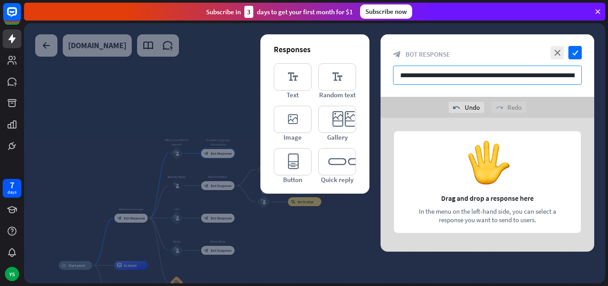
click at [437, 77] on input "**********" at bounding box center [487, 74] width 189 height 19
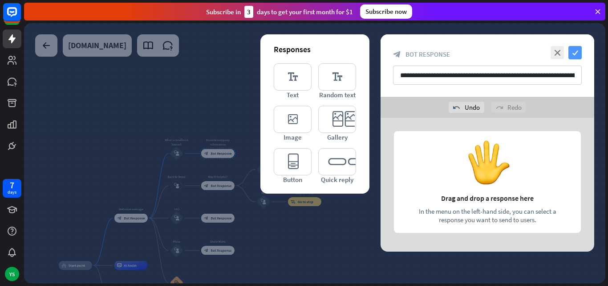
click at [576, 48] on icon "check" at bounding box center [575, 52] width 13 height 13
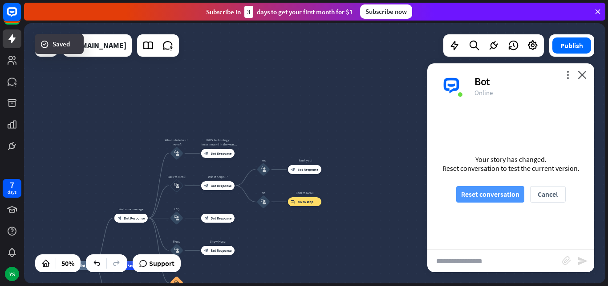
click at [506, 197] on button "Reset conversation" at bounding box center [491, 194] width 68 height 16
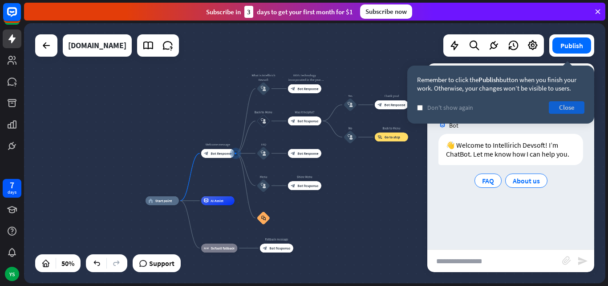
click at [572, 107] on button "Close" at bounding box center [567, 107] width 36 height 12
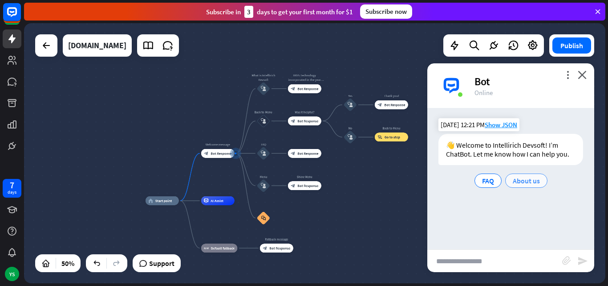
click at [529, 176] on span "About us" at bounding box center [526, 180] width 27 height 9
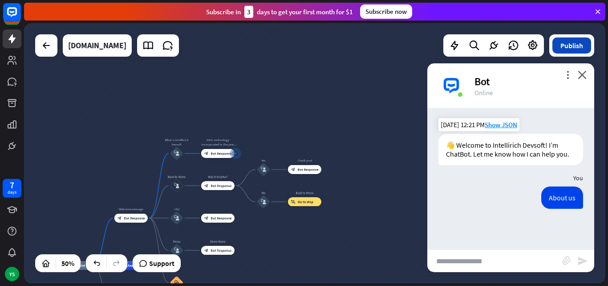
click at [571, 50] on button "Publish" at bounding box center [572, 45] width 39 height 16
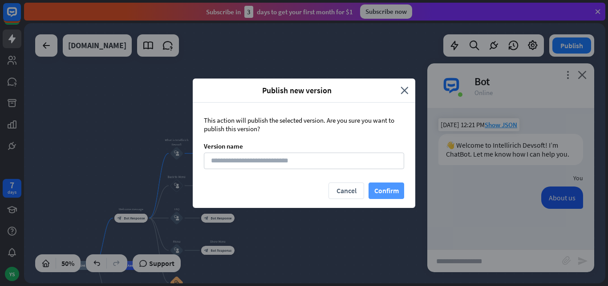
click at [396, 193] on button "Confirm" at bounding box center [387, 190] width 36 height 16
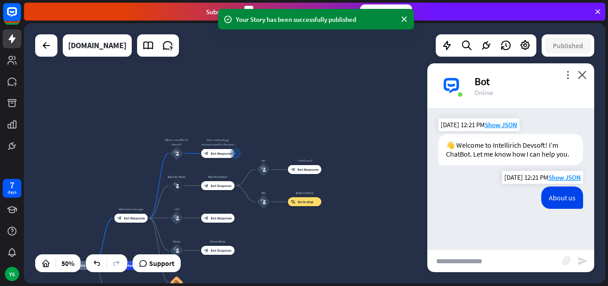
click at [555, 197] on div "About us" at bounding box center [563, 197] width 42 height 22
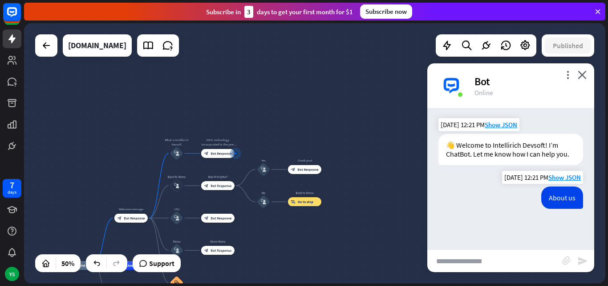
click at [561, 197] on div "About us" at bounding box center [563, 197] width 42 height 22
click at [222, 155] on span "Bot Response" at bounding box center [221, 153] width 21 height 4
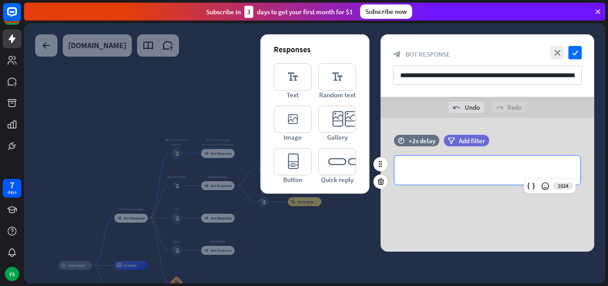
click at [441, 174] on p "**********" at bounding box center [488, 169] width 168 height 11
paste div
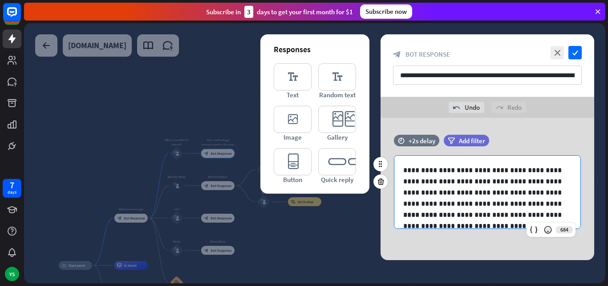
scroll to position [16, 0]
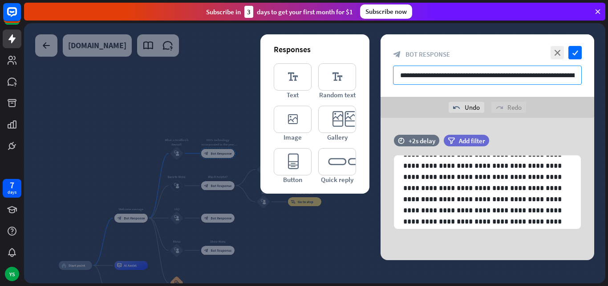
click at [559, 69] on input "**********" at bounding box center [487, 74] width 189 height 19
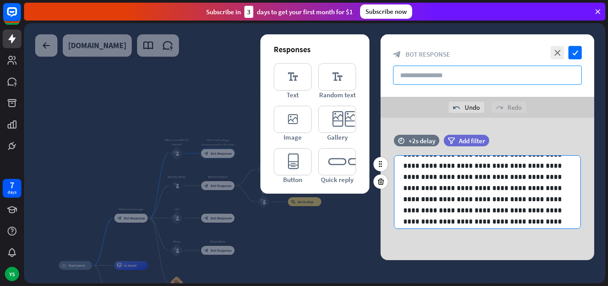
scroll to position [0, 0]
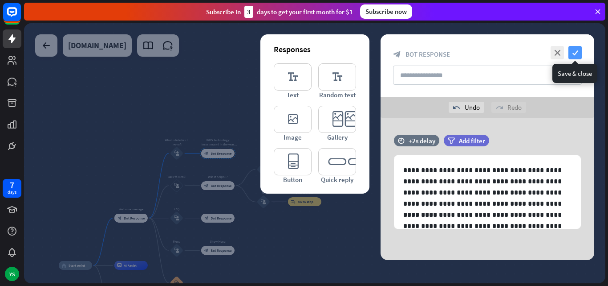
click at [576, 52] on icon "check" at bounding box center [575, 52] width 13 height 13
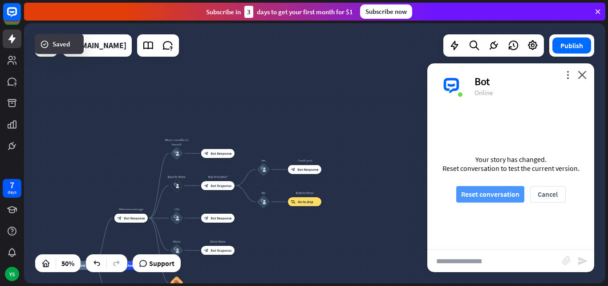
click at [480, 193] on button "Reset conversation" at bounding box center [491, 194] width 68 height 16
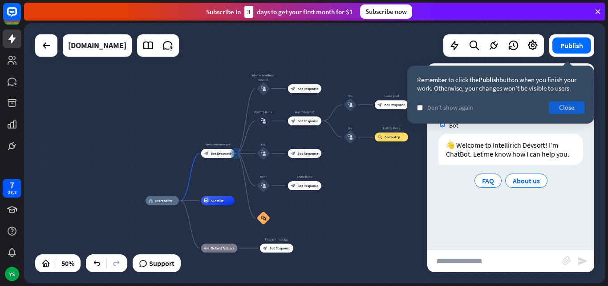
click at [567, 111] on button "Close" at bounding box center [567, 107] width 36 height 12
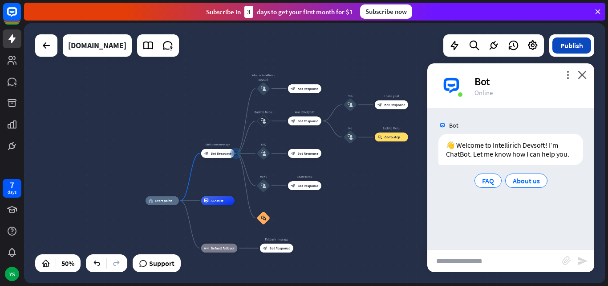
click at [571, 46] on button "Publish" at bounding box center [572, 45] width 39 height 16
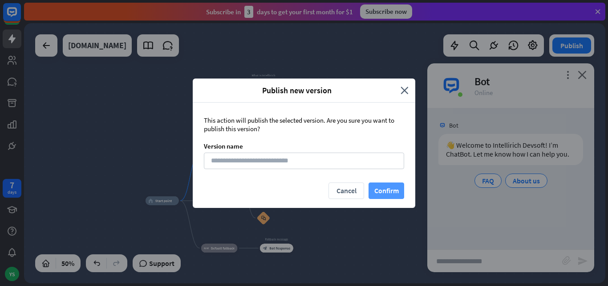
click at [395, 193] on button "Confirm" at bounding box center [387, 190] width 36 height 16
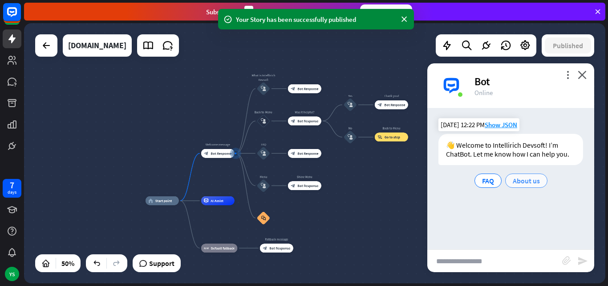
click at [541, 183] on div "About us" at bounding box center [527, 180] width 42 height 14
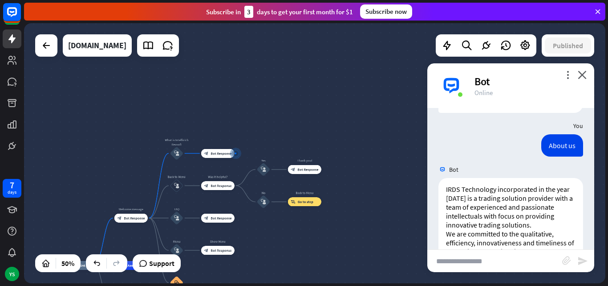
scroll to position [97, 0]
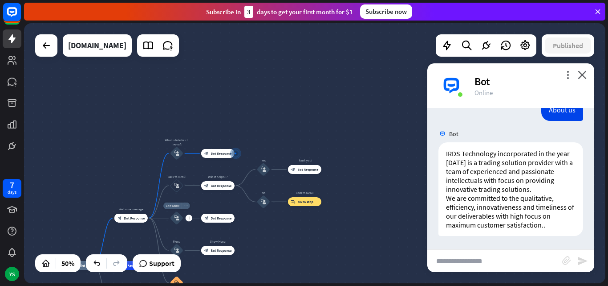
click at [173, 205] on span "Edit name" at bounding box center [173, 206] width 14 height 4
click at [175, 205] on input "***" at bounding box center [176, 206] width 31 height 6
click at [180, 204] on input "****" at bounding box center [176, 206] width 31 height 6
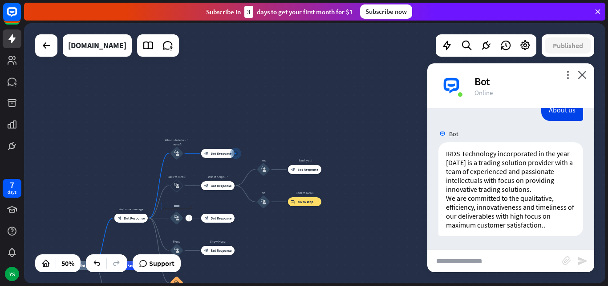
click at [180, 204] on input "****" at bounding box center [176, 206] width 31 height 6
type input "**********"
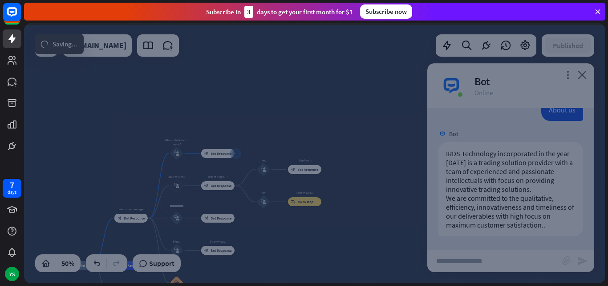
click at [269, 228] on div "**********" at bounding box center [315, 153] width 582 height 260
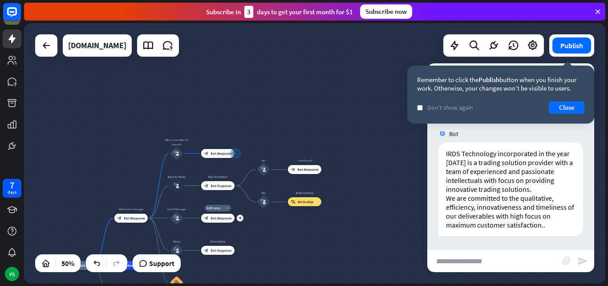
click at [215, 219] on span "Bot Response" at bounding box center [221, 218] width 21 height 4
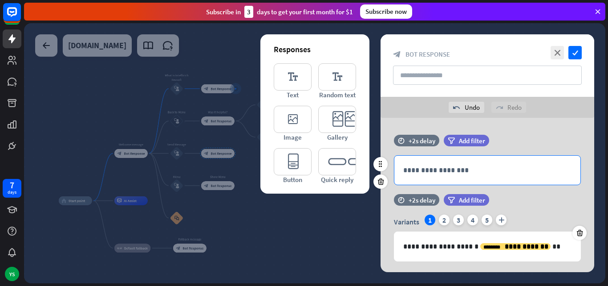
click at [419, 165] on p "**********" at bounding box center [488, 169] width 168 height 11
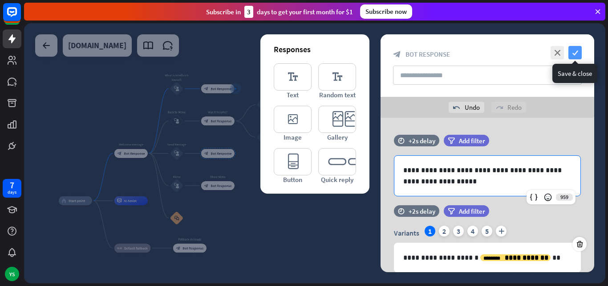
click at [571, 56] on icon "check" at bounding box center [575, 52] width 13 height 13
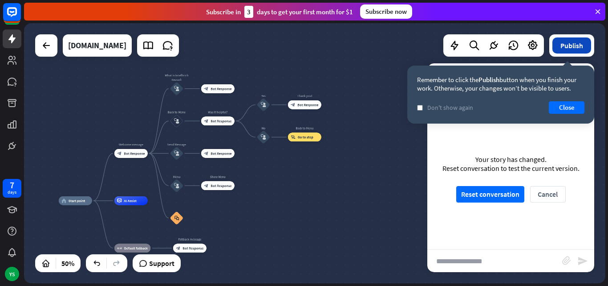
click at [575, 52] on button "Publish" at bounding box center [572, 45] width 39 height 16
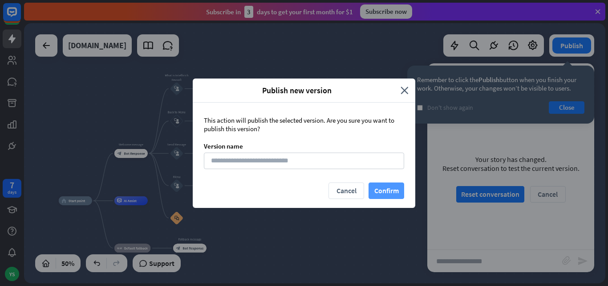
click at [387, 186] on button "Confirm" at bounding box center [387, 190] width 36 height 16
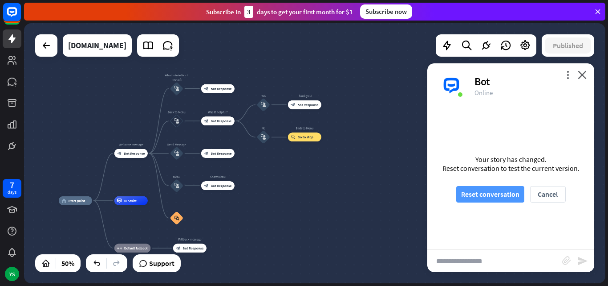
click at [502, 194] on button "Reset conversation" at bounding box center [491, 194] width 68 height 16
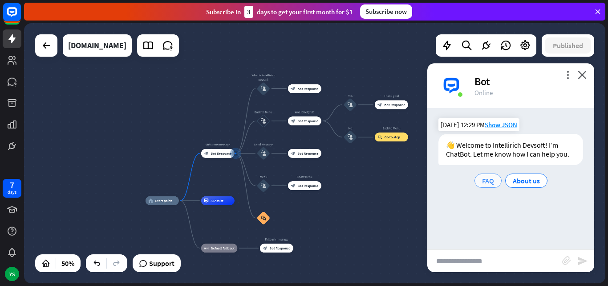
click at [486, 185] on div "FAQ" at bounding box center [488, 180] width 27 height 14
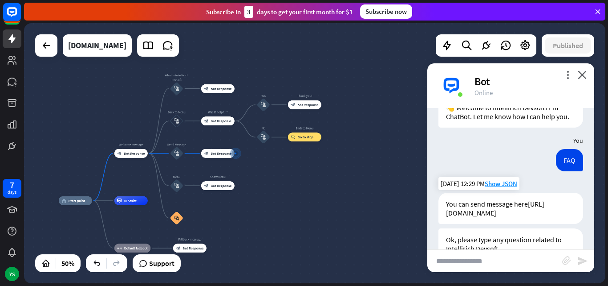
scroll to position [25, 0]
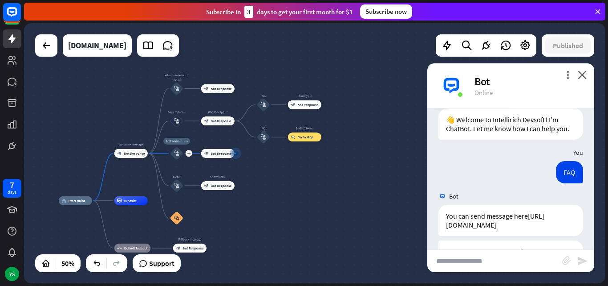
click at [175, 141] on span "Edit name" at bounding box center [173, 141] width 14 height 4
click at [178, 139] on input "**********" at bounding box center [176, 141] width 31 height 6
click at [177, 152] on icon "block_user_input" at bounding box center [176, 153] width 5 height 5
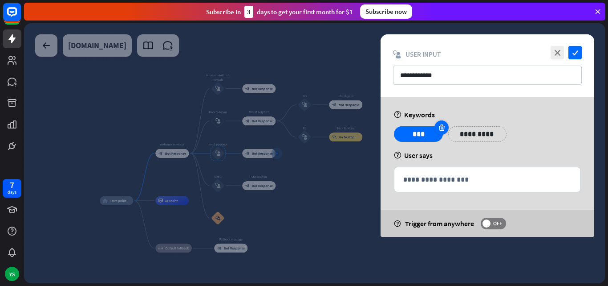
click at [445, 131] on icon at bounding box center [442, 127] width 8 height 8
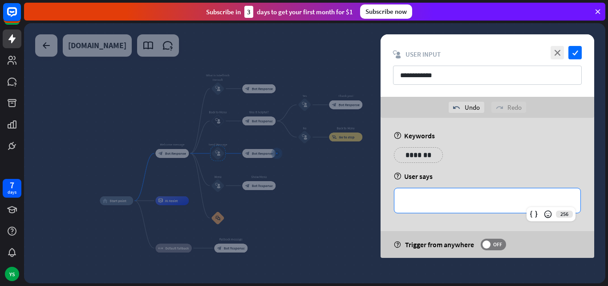
click at [415, 205] on p "**********" at bounding box center [488, 200] width 168 height 11
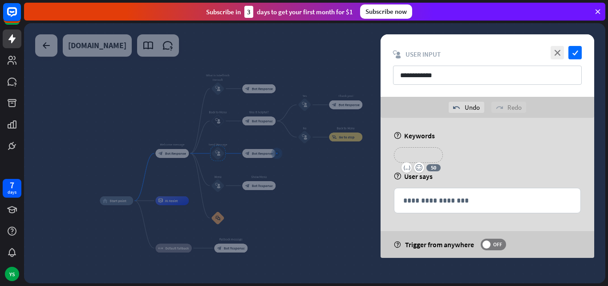
click at [419, 157] on p "*******" at bounding box center [419, 154] width 36 height 11
click at [423, 156] on p "**********" at bounding box center [422, 154] width 43 height 11
click at [463, 174] on div "help User says" at bounding box center [487, 175] width 187 height 9
click at [575, 56] on icon "check" at bounding box center [575, 52] width 13 height 13
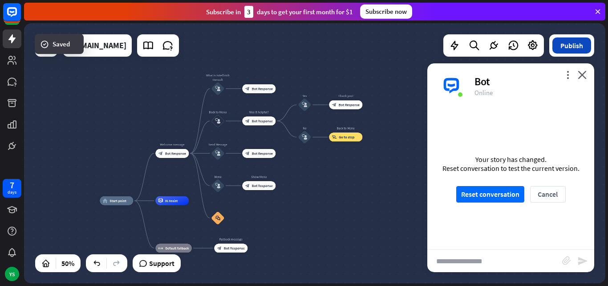
click at [574, 48] on button "Publish" at bounding box center [572, 45] width 39 height 16
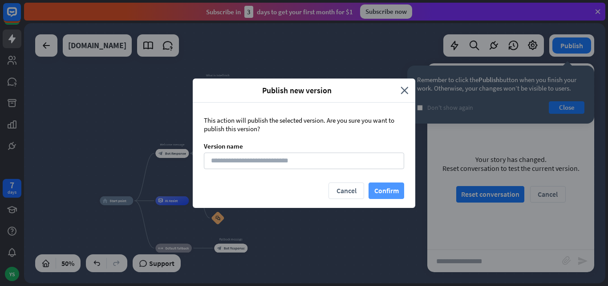
click at [377, 187] on button "Confirm" at bounding box center [387, 190] width 36 height 16
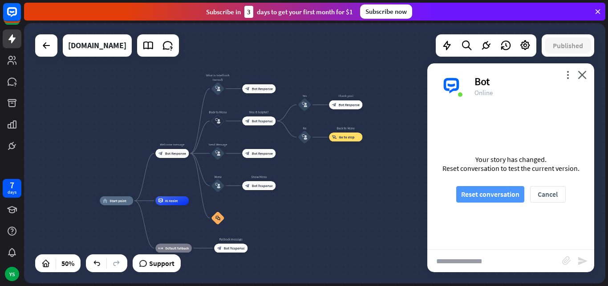
click at [497, 196] on button "Reset conversation" at bounding box center [491, 194] width 68 height 16
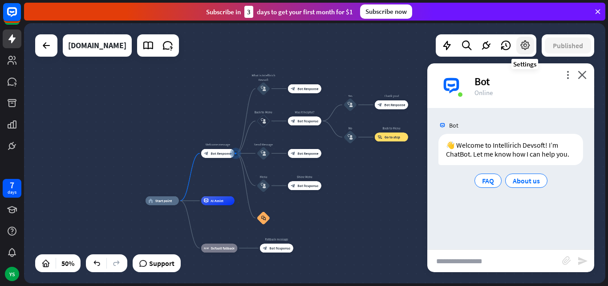
click at [528, 49] on icon at bounding box center [526, 46] width 12 height 12
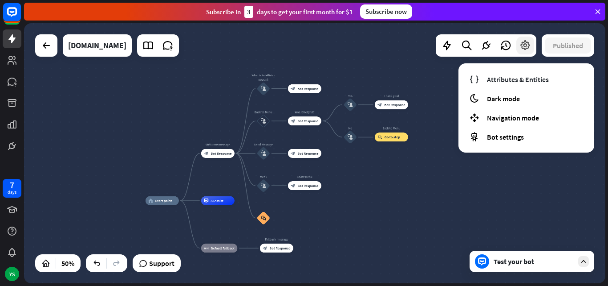
click at [528, 49] on icon at bounding box center [526, 46] width 12 height 12
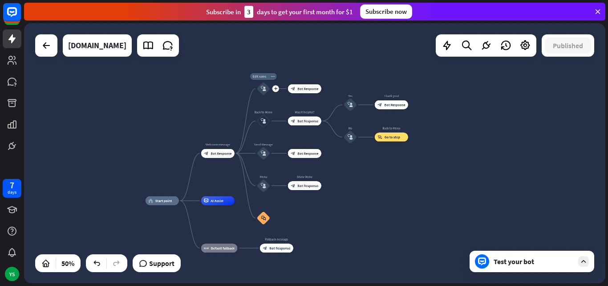
click at [259, 77] on span "Edit name" at bounding box center [260, 76] width 14 height 4
click at [224, 84] on div "**********" at bounding box center [315, 153] width 582 height 260
click at [262, 90] on icon "block_user_input" at bounding box center [263, 88] width 5 height 5
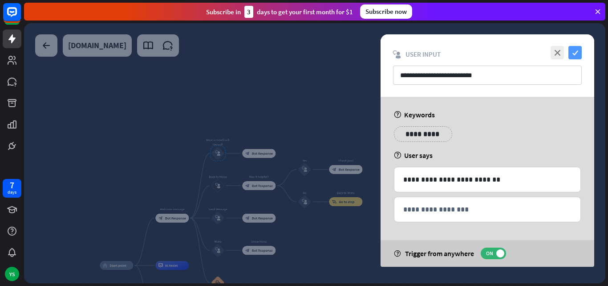
click at [580, 53] on icon "check" at bounding box center [575, 52] width 13 height 13
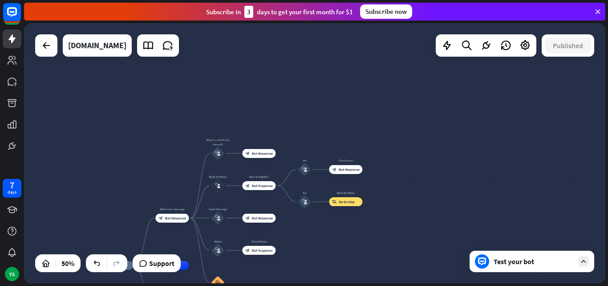
click at [539, 256] on div "Test your bot" at bounding box center [532, 260] width 125 height 21
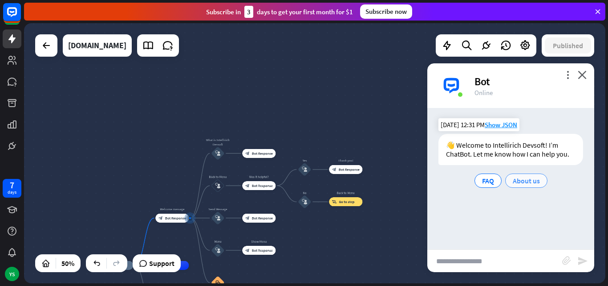
click at [526, 181] on span "About us" at bounding box center [526, 180] width 27 height 9
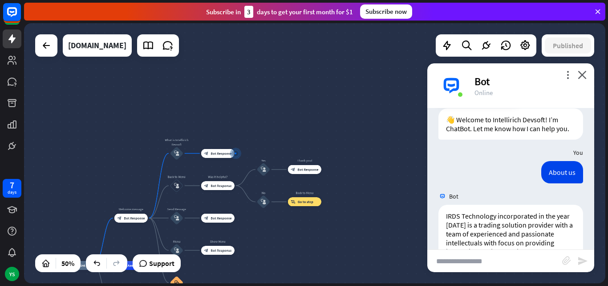
scroll to position [97, 0]
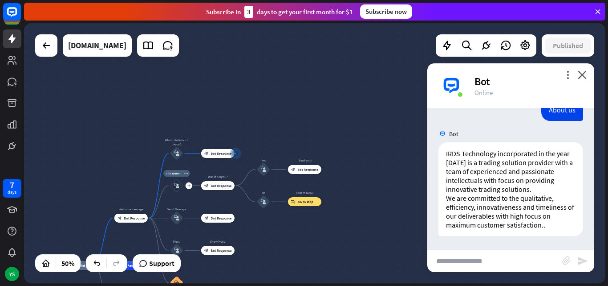
click at [174, 188] on icon "block_user_input" at bounding box center [176, 185] width 5 height 5
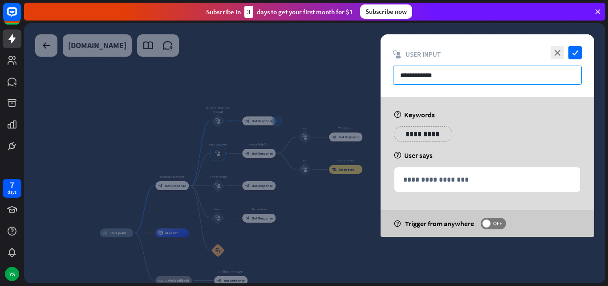
click at [426, 76] on input "**********" at bounding box center [487, 74] width 189 height 19
click at [478, 73] on input "**********" at bounding box center [487, 74] width 189 height 19
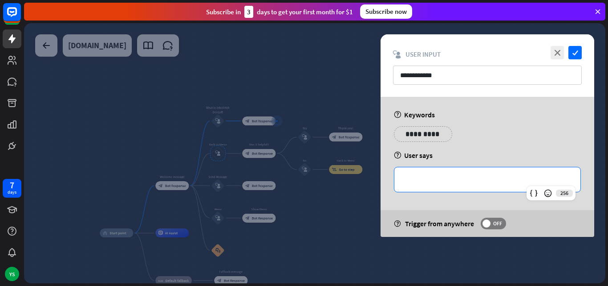
click at [420, 185] on div "**********" at bounding box center [488, 179] width 186 height 24
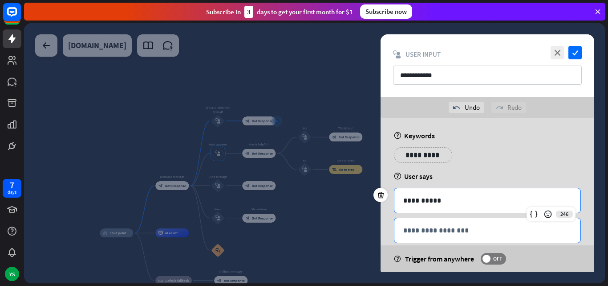
scroll to position [16, 0]
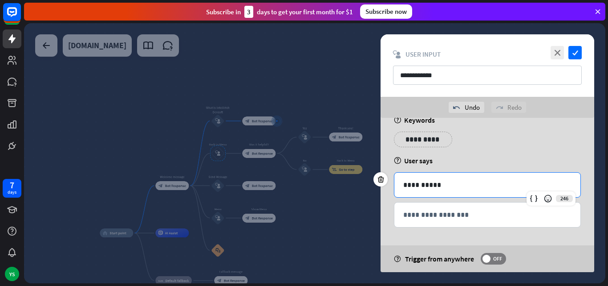
click at [446, 240] on div "**********" at bounding box center [488, 187] width 214 height 170
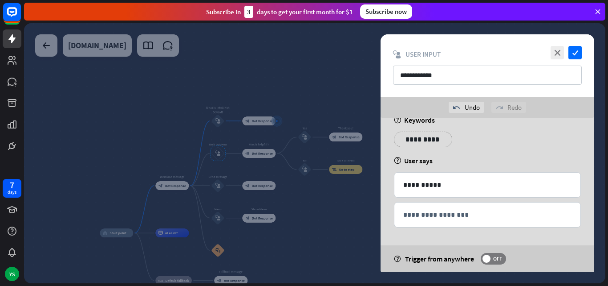
scroll to position [0, 0]
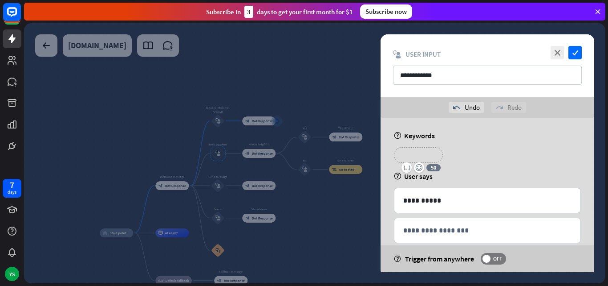
click at [404, 156] on p "**********" at bounding box center [419, 154] width 36 height 11
click at [514, 171] on div "help User says" at bounding box center [487, 175] width 187 height 9
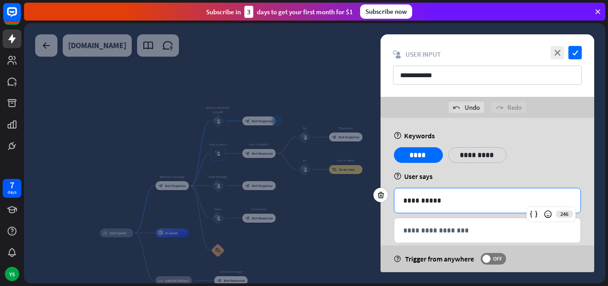
click at [471, 205] on p "**********" at bounding box center [488, 200] width 168 height 11
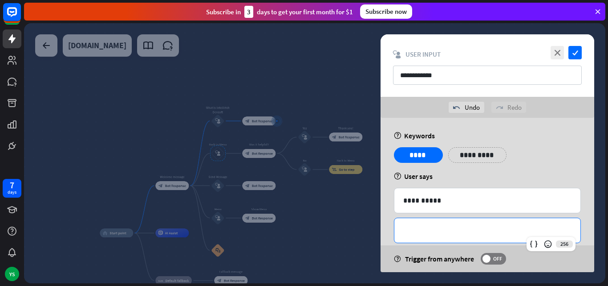
click at [455, 231] on p "**********" at bounding box center [488, 229] width 168 height 11
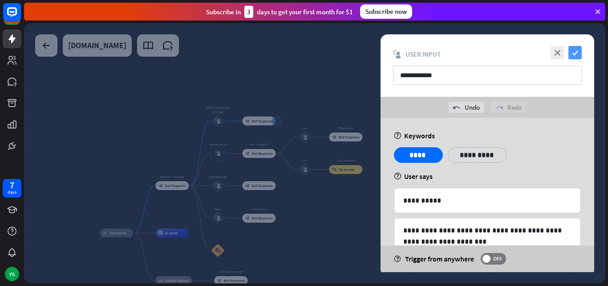
click at [577, 54] on icon "check" at bounding box center [575, 52] width 13 height 13
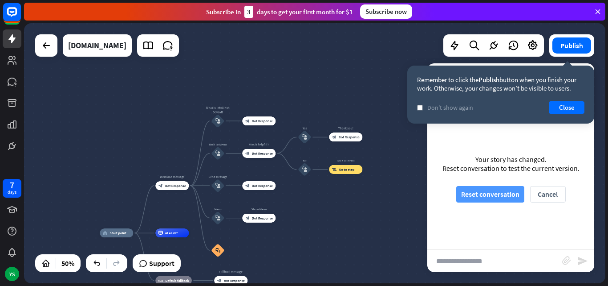
click at [493, 194] on button "Reset conversation" at bounding box center [491, 194] width 68 height 16
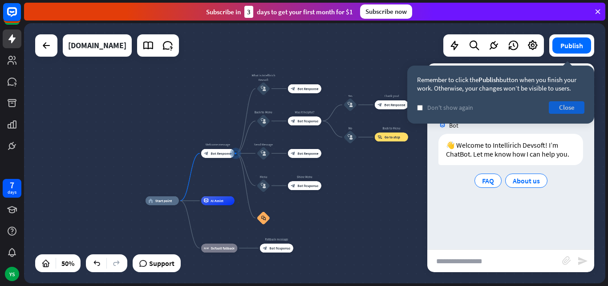
click at [569, 103] on button "Close" at bounding box center [567, 107] width 36 height 12
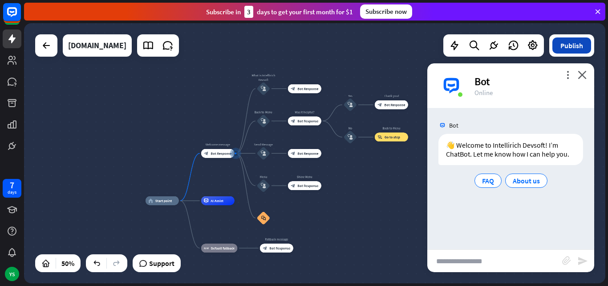
click at [586, 45] on button "Publish" at bounding box center [572, 45] width 39 height 16
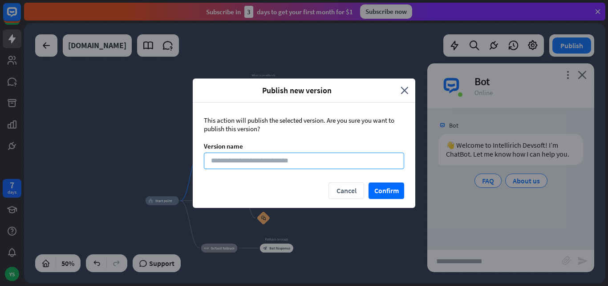
click at [241, 156] on input at bounding box center [304, 160] width 200 height 16
click at [241, 156] on input "*" at bounding box center [304, 160] width 200 height 16
type input "*"
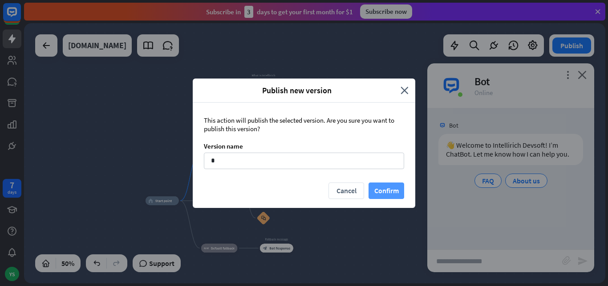
click at [393, 188] on button "Confirm" at bounding box center [387, 190] width 36 height 16
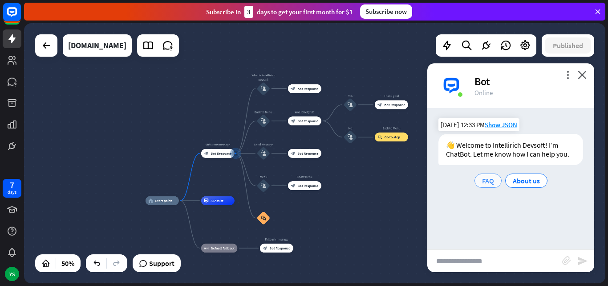
click at [486, 180] on span "FAQ" at bounding box center [488, 180] width 12 height 9
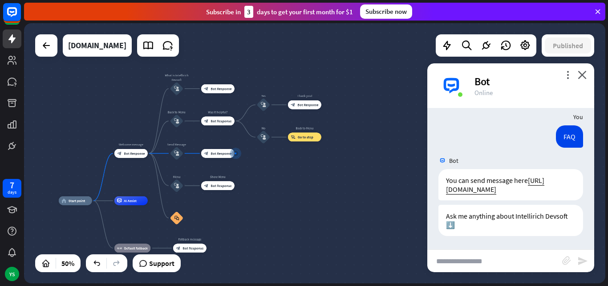
scroll to position [70, 0]
click at [585, 79] on div "more_vert close Bot Online" at bounding box center [511, 85] width 167 height 45
click at [127, 152] on span "Bot Response" at bounding box center [134, 153] width 21 height 4
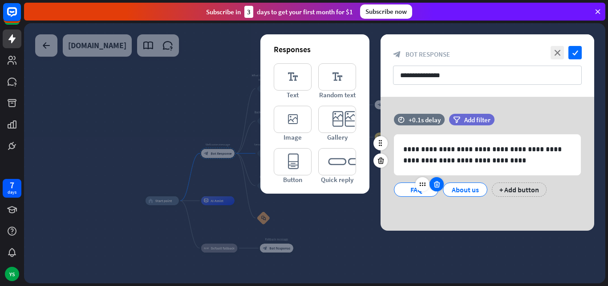
click at [435, 184] on icon at bounding box center [437, 184] width 8 height 8
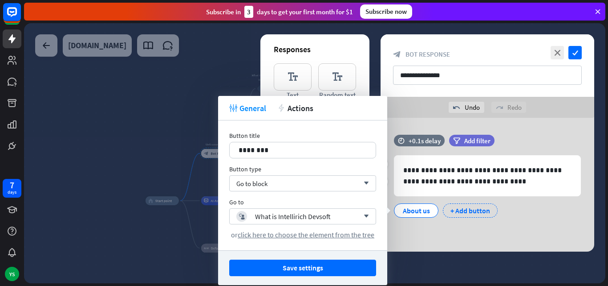
click at [453, 212] on div "+ Add button" at bounding box center [470, 210] width 55 height 14
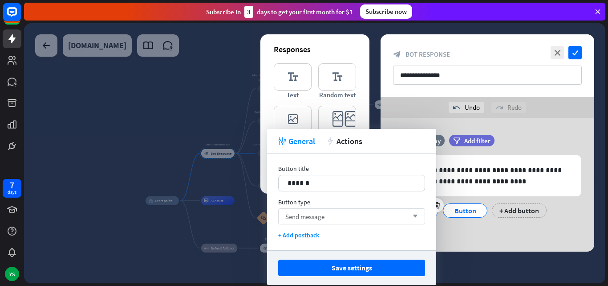
click at [312, 218] on span "Send message" at bounding box center [305, 216] width 39 height 8
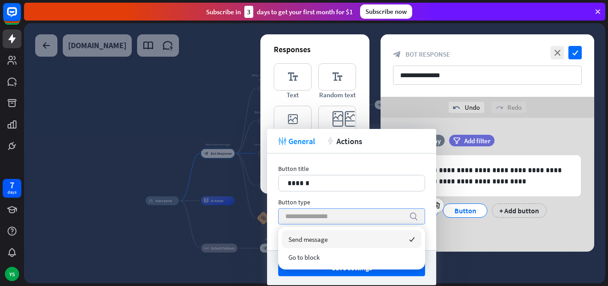
click at [312, 218] on input "search" at bounding box center [345, 215] width 119 height 15
click at [318, 233] on div "Send message checked" at bounding box center [352, 239] width 140 height 18
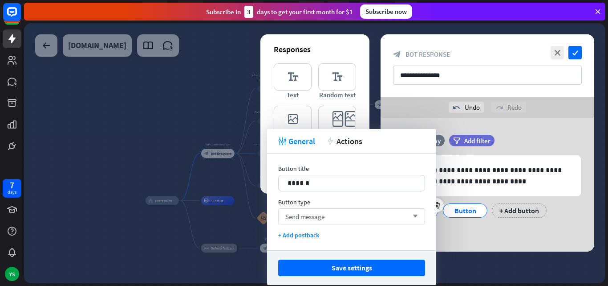
click at [354, 224] on div "Button title 14 ****** Button type Send message arrow_down + Add postback" at bounding box center [351, 201] width 169 height 97
click at [351, 213] on div "Send message arrow_down" at bounding box center [351, 216] width 147 height 16
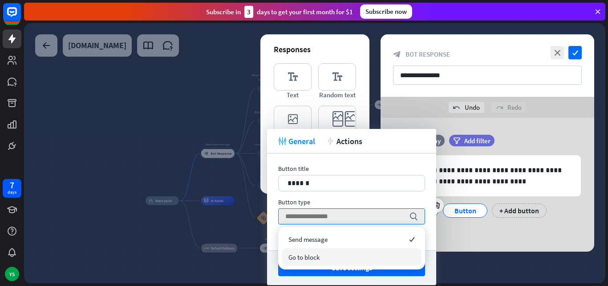
click at [337, 254] on div "Go to block" at bounding box center [352, 257] width 140 height 18
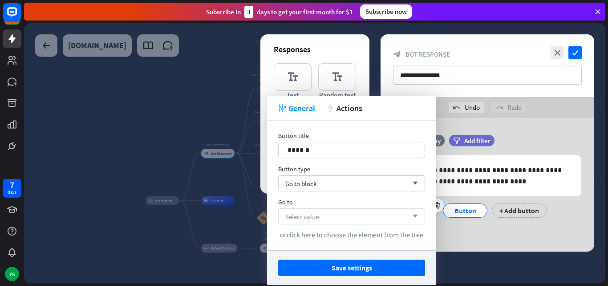
click at [330, 221] on div "Select value arrow_down" at bounding box center [351, 216] width 147 height 16
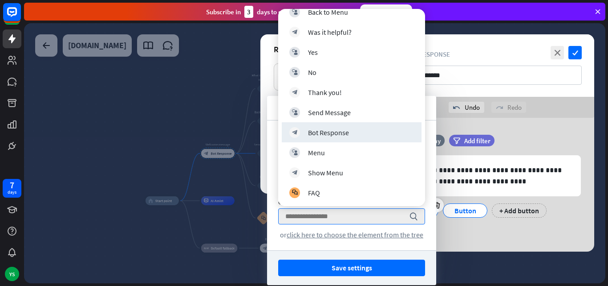
scroll to position [106, 0]
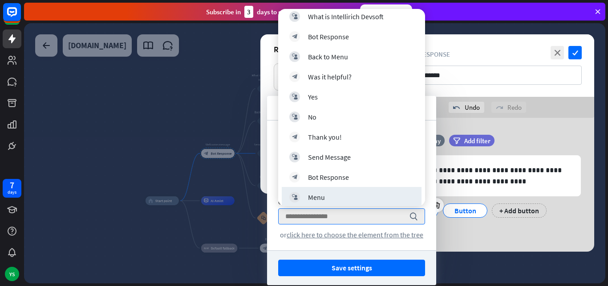
click at [304, 246] on div "Button title 14 ****** Button type Go to block arrow_down Go to search or click…" at bounding box center [351, 185] width 169 height 130
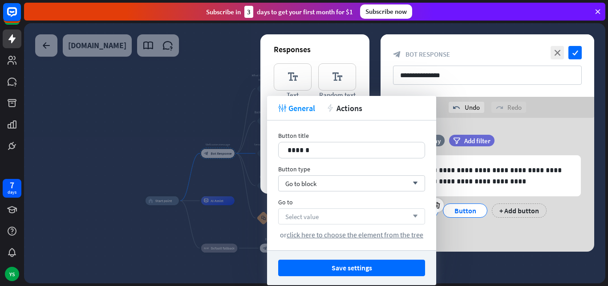
click at [312, 219] on span "Select value" at bounding box center [302, 216] width 33 height 8
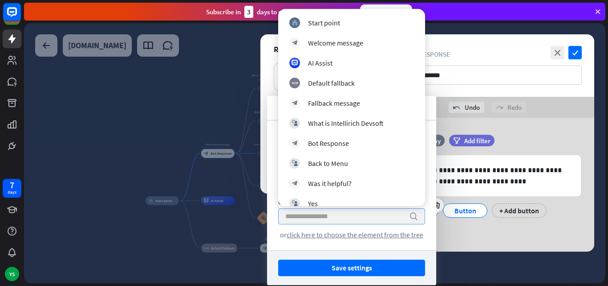
click at [314, 245] on div "Button title 14 ****** Button type Go to block arrow_down Go to search or click…" at bounding box center [351, 185] width 169 height 130
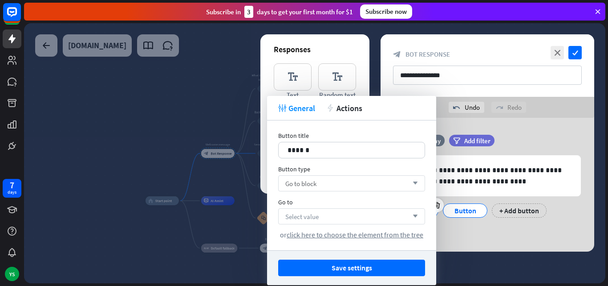
click at [306, 188] on div "Go to block arrow_down" at bounding box center [351, 183] width 147 height 16
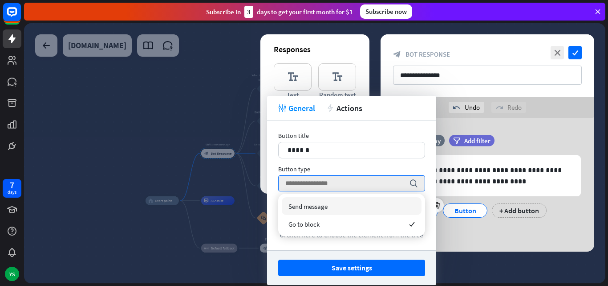
click at [314, 210] on div "Send message" at bounding box center [352, 206] width 140 height 18
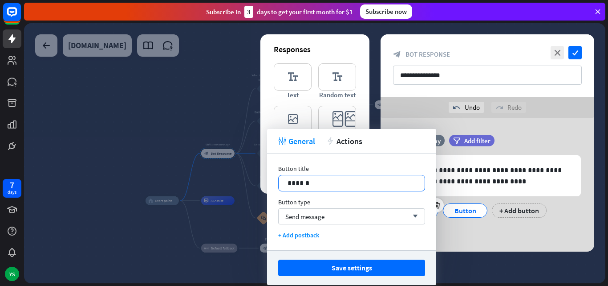
click at [323, 187] on p "******" at bounding box center [352, 182] width 128 height 11
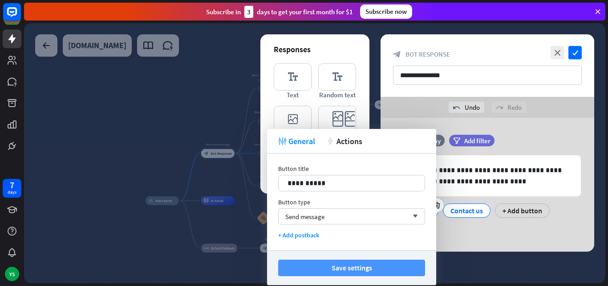
click at [347, 266] on button "Save settings" at bounding box center [351, 267] width 147 height 16
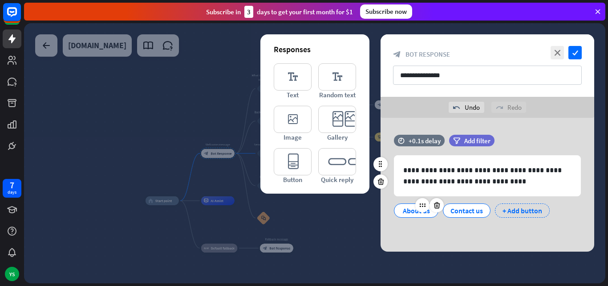
click at [527, 214] on div "+ Add button" at bounding box center [522, 210] width 55 height 14
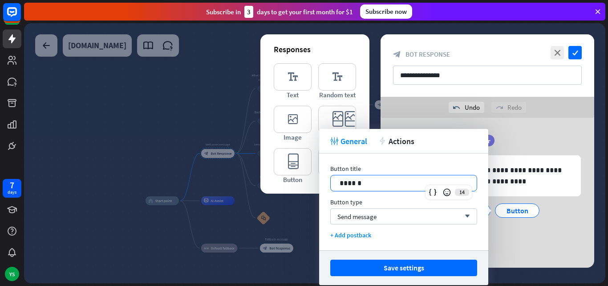
click at [358, 184] on p "******" at bounding box center [404, 182] width 128 height 11
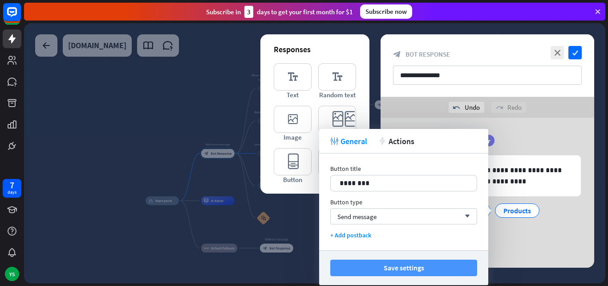
click at [361, 263] on button "Save settings" at bounding box center [404, 267] width 147 height 16
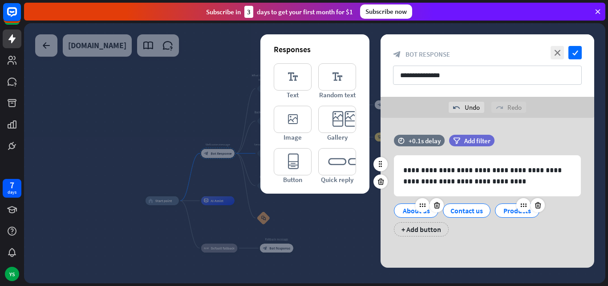
click at [530, 212] on div "Products" at bounding box center [517, 210] width 29 height 13
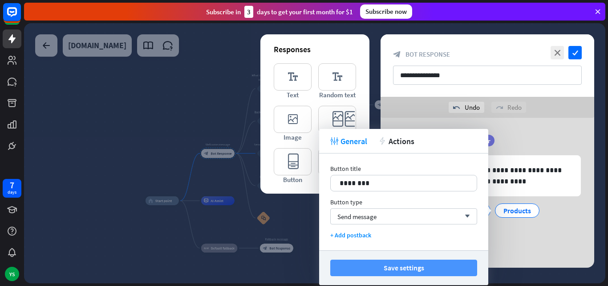
click at [371, 272] on button "Save settings" at bounding box center [404, 267] width 147 height 16
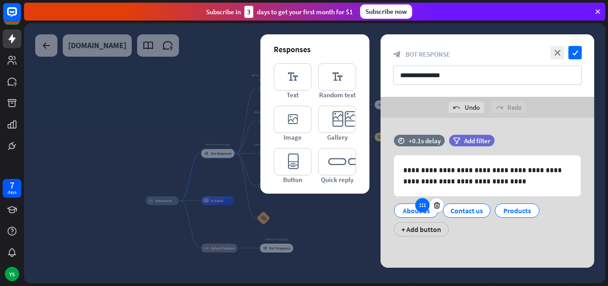
click at [419, 211] on div at bounding box center [423, 205] width 14 height 14
click at [404, 213] on div "About us" at bounding box center [416, 210] width 29 height 13
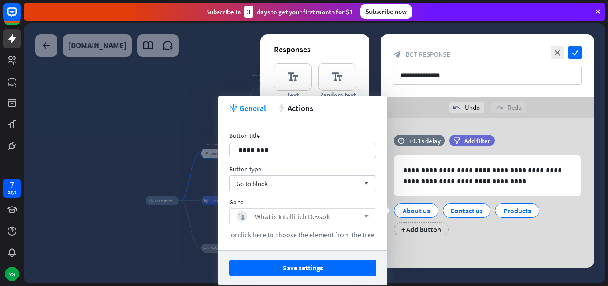
click at [364, 215] on icon "arrow_down" at bounding box center [364, 215] width 10 height 5
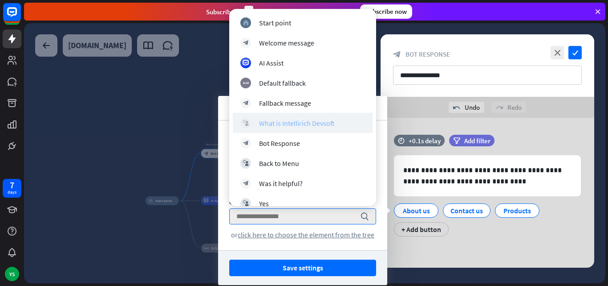
click at [314, 119] on div "What is Intellirich Devsoft" at bounding box center [297, 122] width 76 height 9
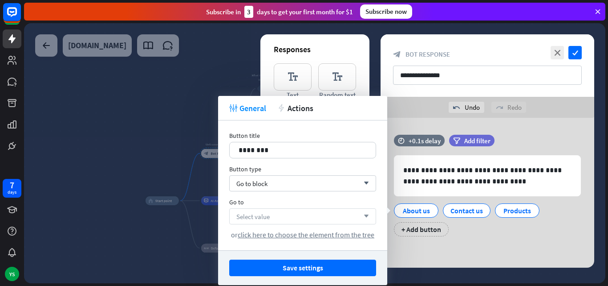
click at [358, 217] on div "Select value arrow_down" at bounding box center [302, 216] width 147 height 16
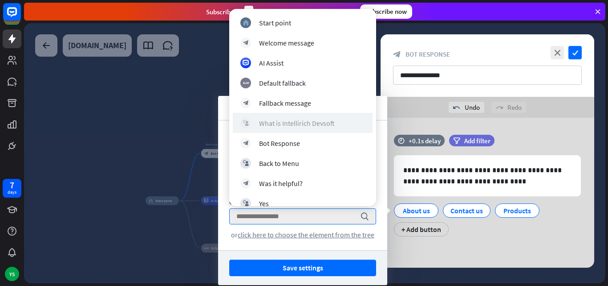
click at [316, 121] on div "What is Intellirich Devsoft" at bounding box center [297, 122] width 76 height 9
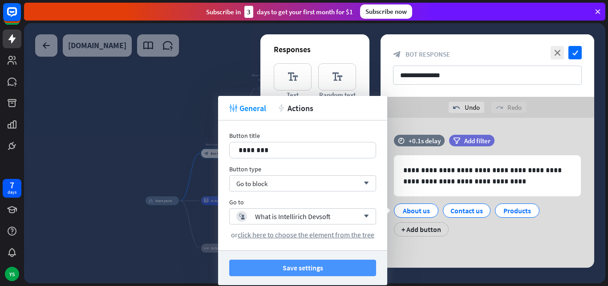
click at [292, 267] on button "Save settings" at bounding box center [302, 267] width 147 height 16
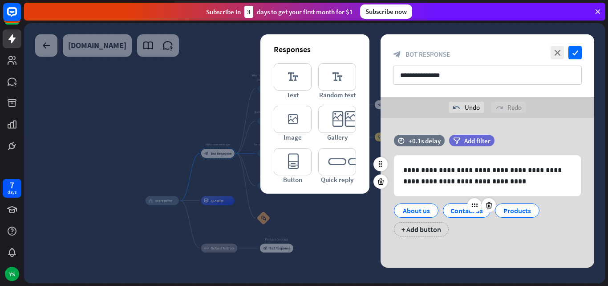
click at [458, 208] on div "Contact us" at bounding box center [467, 210] width 33 height 13
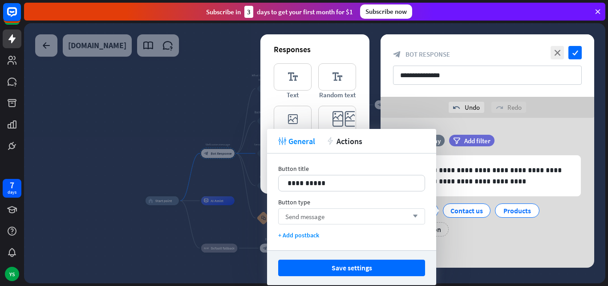
click at [383, 217] on div "Send message arrow_down" at bounding box center [351, 216] width 147 height 16
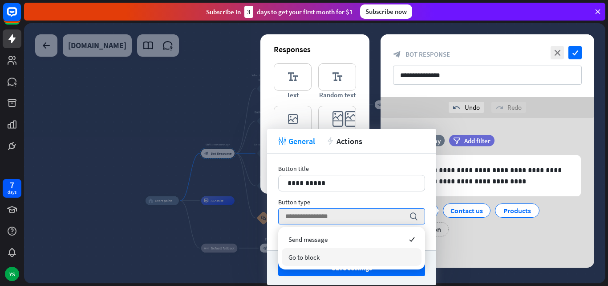
click at [352, 258] on div "Go to block" at bounding box center [352, 257] width 140 height 18
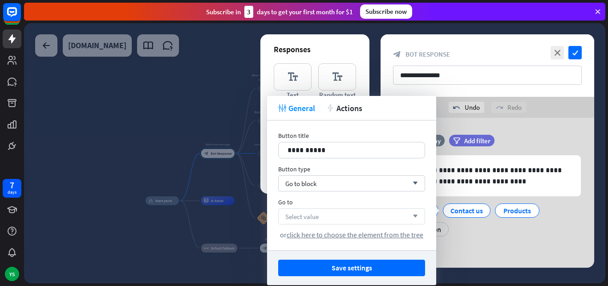
click at [358, 214] on div "Select value arrow_down" at bounding box center [351, 216] width 147 height 16
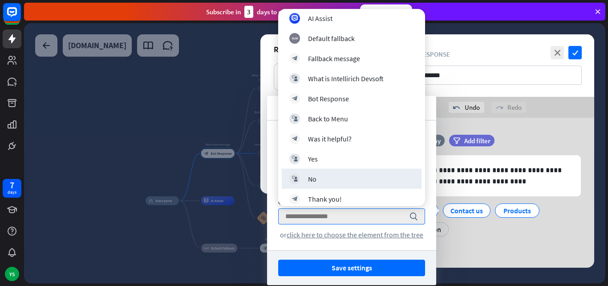
scroll to position [89, 0]
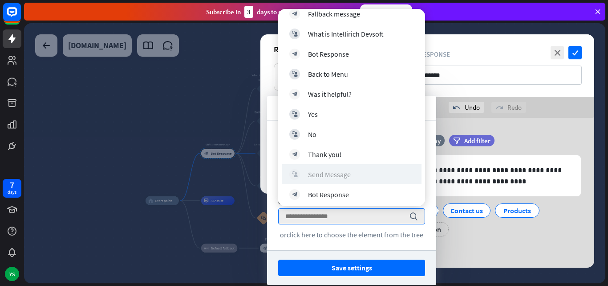
click at [354, 169] on div "block_user_input Send Message" at bounding box center [352, 174] width 125 height 11
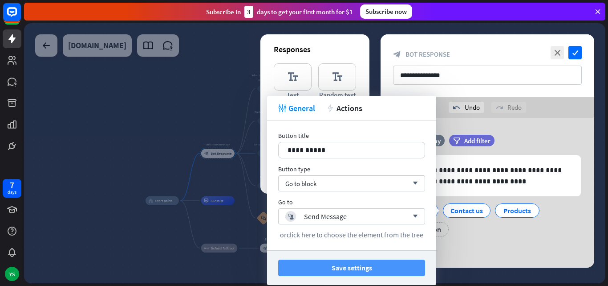
click at [352, 268] on button "Save settings" at bounding box center [351, 267] width 147 height 16
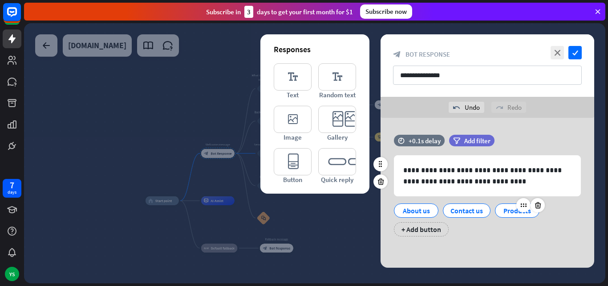
click at [523, 213] on div "Products" at bounding box center [517, 210] width 29 height 13
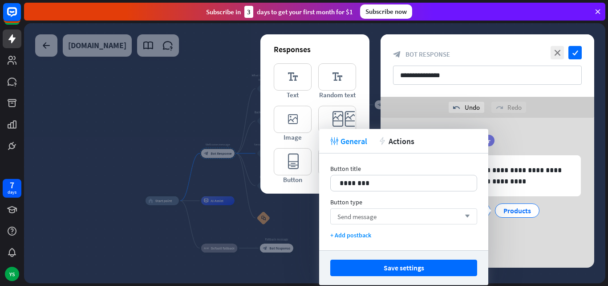
click at [401, 215] on div "Send message arrow_down" at bounding box center [404, 216] width 147 height 16
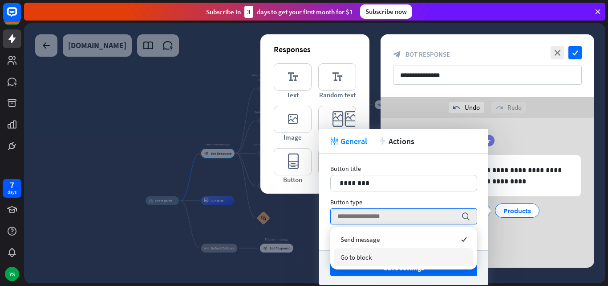
click at [374, 257] on div "Go to block" at bounding box center [404, 257] width 140 height 18
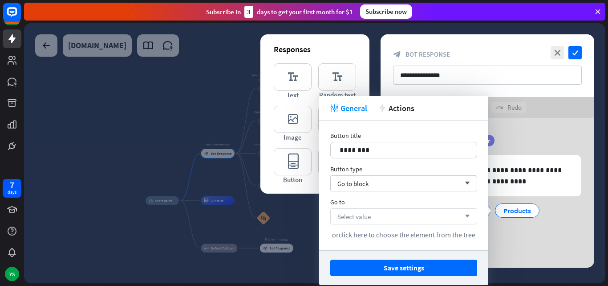
click at [406, 216] on div "Select value arrow_down" at bounding box center [404, 216] width 147 height 16
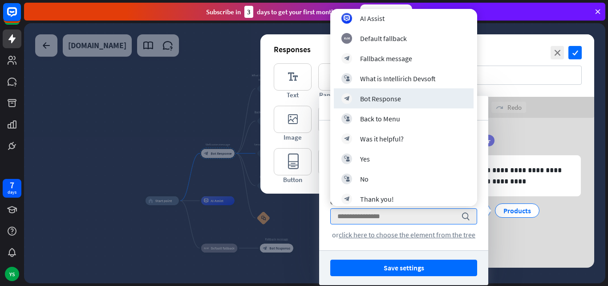
scroll to position [0, 0]
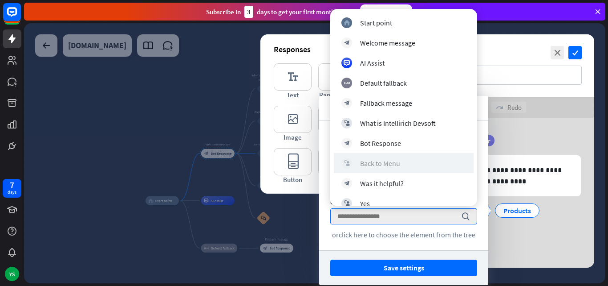
click at [393, 166] on div "Back to Menu" at bounding box center [380, 163] width 40 height 9
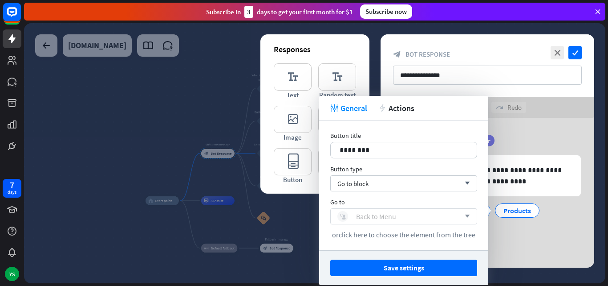
click at [399, 217] on div "block_user_input Back to Menu" at bounding box center [399, 216] width 123 height 11
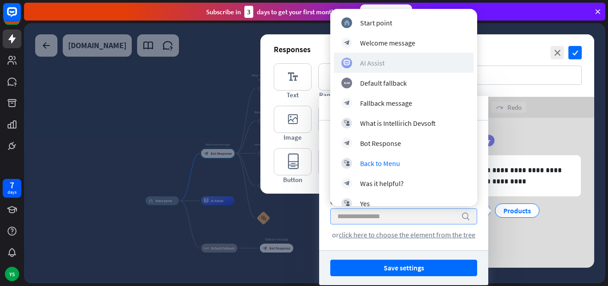
click at [399, 64] on div "AI Assist" at bounding box center [404, 62] width 125 height 11
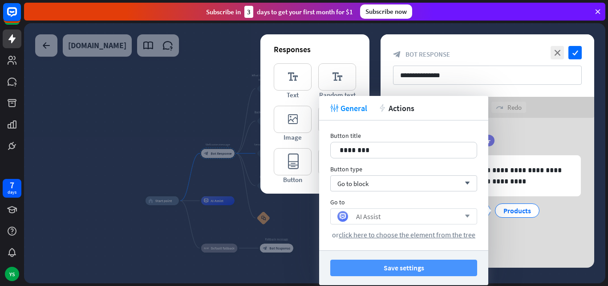
click at [413, 265] on button "Save settings" at bounding box center [404, 267] width 147 height 16
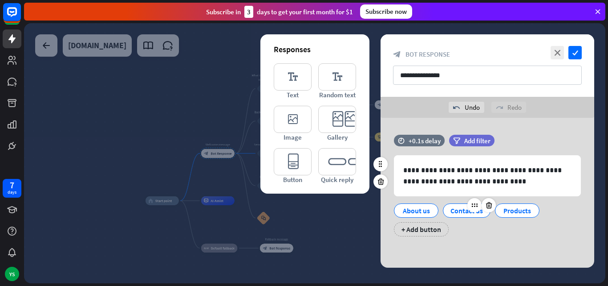
click at [457, 214] on div "Contact us" at bounding box center [467, 210] width 33 height 13
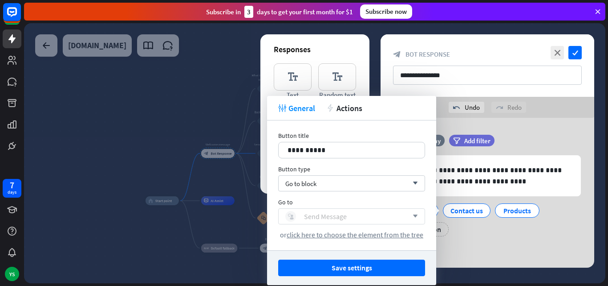
click at [390, 220] on div "block_user_input Send Message" at bounding box center [347, 216] width 123 height 11
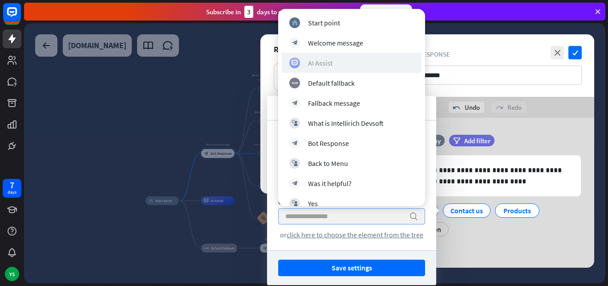
click at [326, 60] on div "AI Assist" at bounding box center [320, 62] width 24 height 9
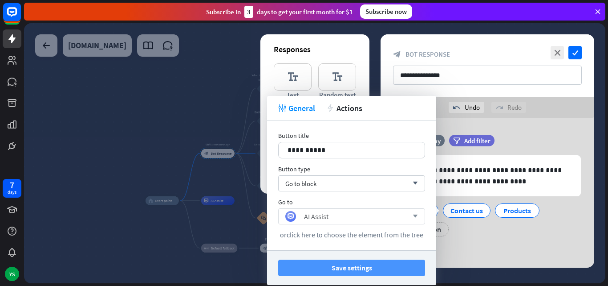
click at [338, 270] on button "Save settings" at bounding box center [351, 267] width 147 height 16
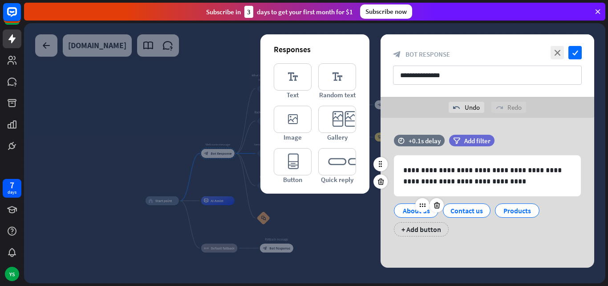
click at [412, 207] on div "About us" at bounding box center [416, 210] width 29 height 13
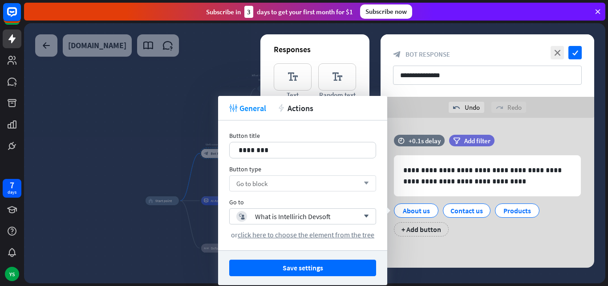
click at [288, 185] on div "Go to block arrow_down" at bounding box center [302, 183] width 147 height 16
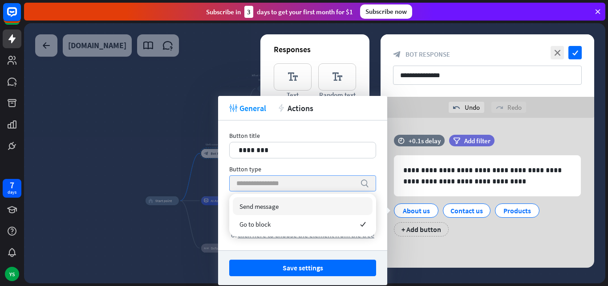
click at [288, 185] on input "search" at bounding box center [296, 182] width 119 height 15
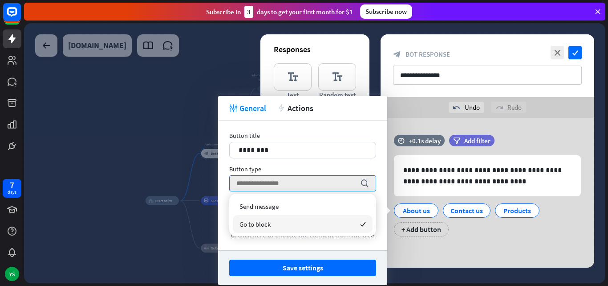
click at [295, 223] on div "Go to block checked" at bounding box center [303, 224] width 140 height 18
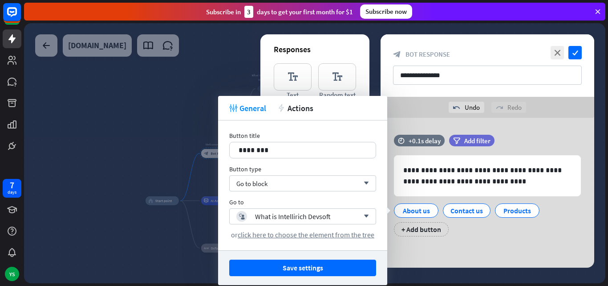
click at [295, 223] on div "block_user_input What is Intellirich Devsoft arrow_down" at bounding box center [302, 216] width 147 height 16
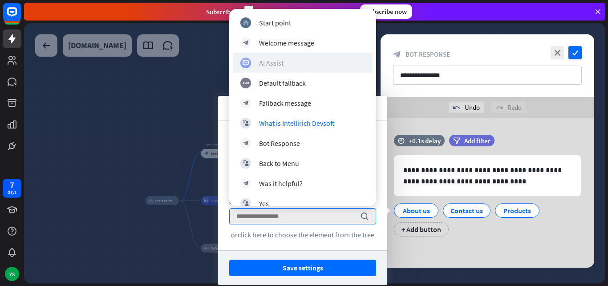
click at [287, 67] on div "AI Assist" at bounding box center [303, 62] width 125 height 11
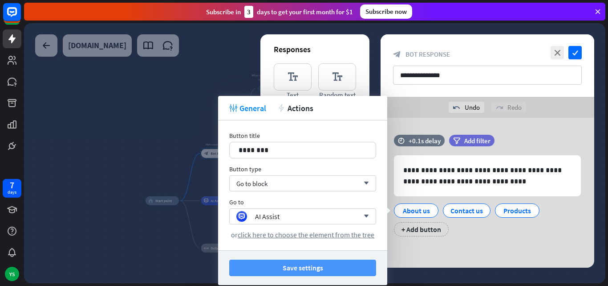
click at [310, 261] on button "Save settings" at bounding box center [302, 267] width 147 height 16
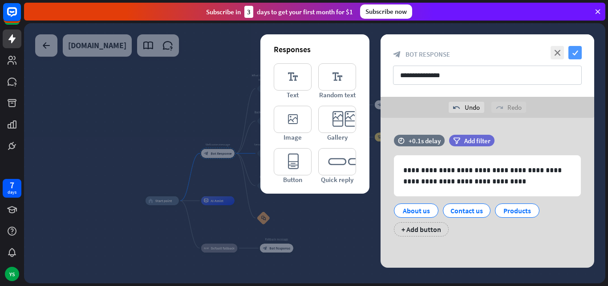
click at [572, 52] on icon "check" at bounding box center [575, 52] width 13 height 13
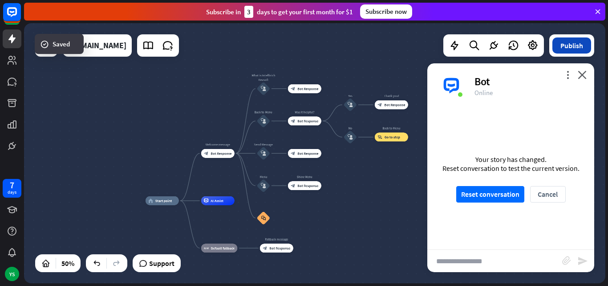
click at [568, 46] on button "Publish" at bounding box center [572, 45] width 39 height 16
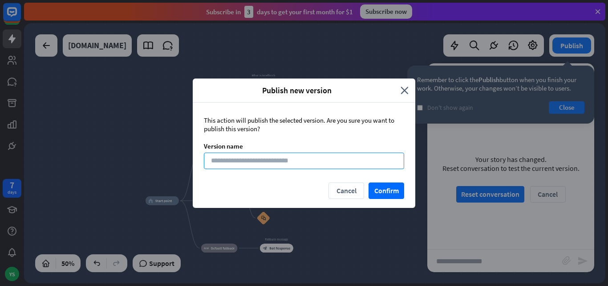
click at [289, 165] on input at bounding box center [304, 160] width 200 height 16
type input "*"
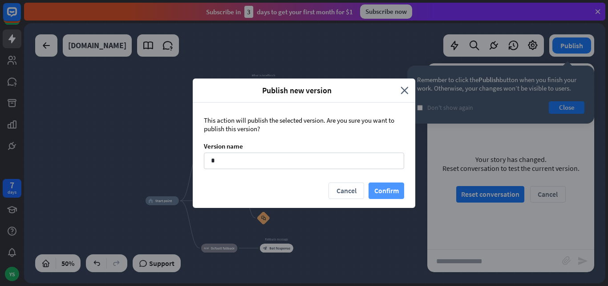
click at [384, 196] on button "Confirm" at bounding box center [387, 190] width 36 height 16
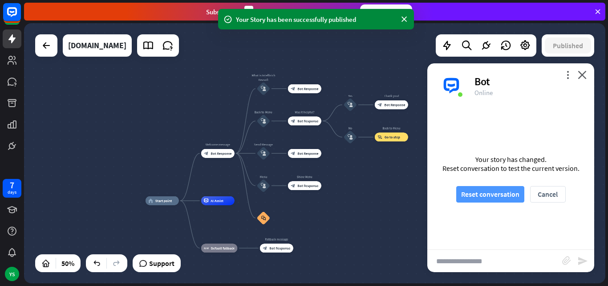
click at [483, 195] on button "Reset conversation" at bounding box center [491, 194] width 68 height 16
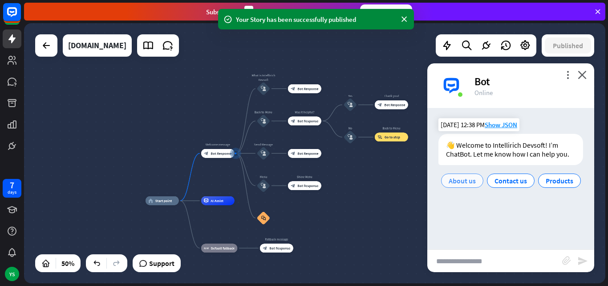
click at [461, 184] on span "About us" at bounding box center [462, 180] width 27 height 9
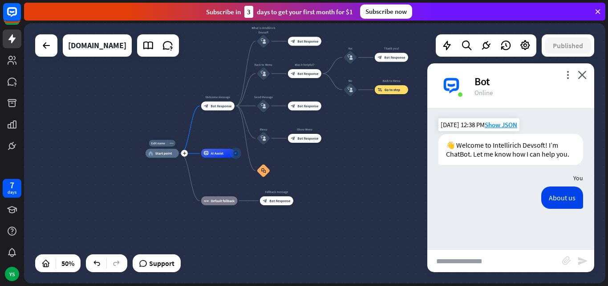
click at [163, 158] on div "Edit name more_horiz plus home_2 Start point" at bounding box center [162, 153] width 33 height 9
click at [219, 108] on div "block_bot_response Bot Response" at bounding box center [217, 105] width 33 height 9
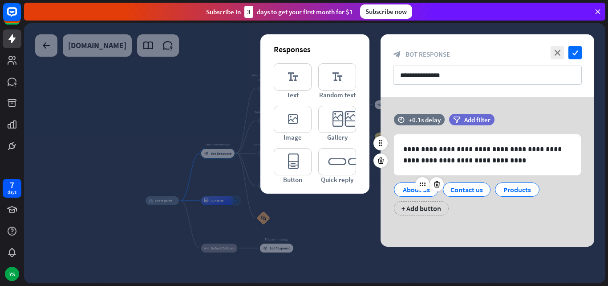
click at [412, 192] on div "About us" at bounding box center [416, 189] width 29 height 13
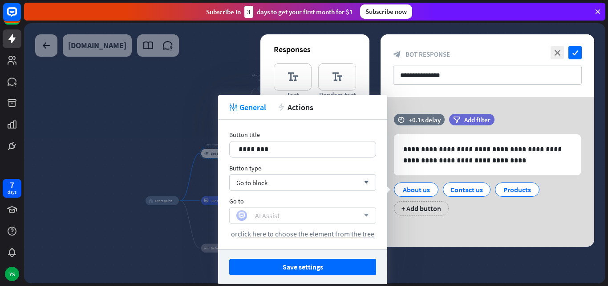
click at [303, 219] on div "AI Assist" at bounding box center [298, 215] width 123 height 11
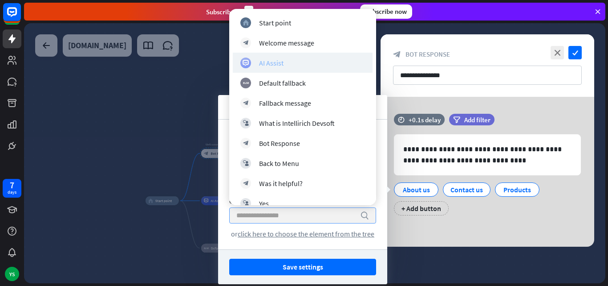
click at [285, 64] on div "AI Assist" at bounding box center [303, 62] width 125 height 11
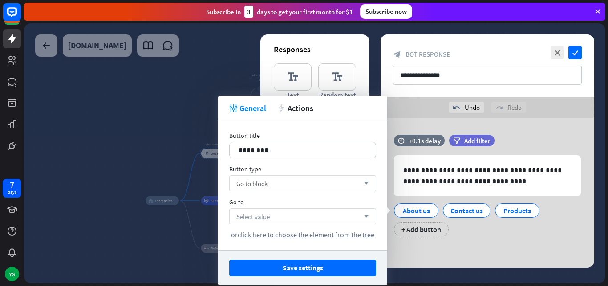
click at [294, 188] on div "Go to block arrow_down" at bounding box center [302, 183] width 147 height 16
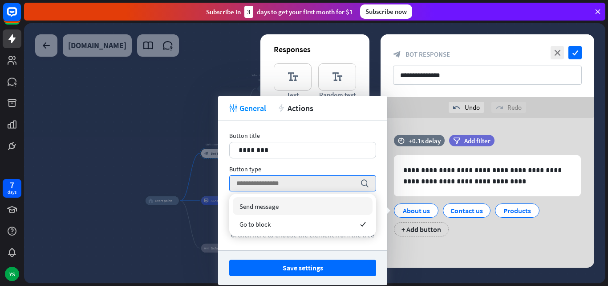
click at [214, 207] on div at bounding box center [315, 153] width 582 height 260
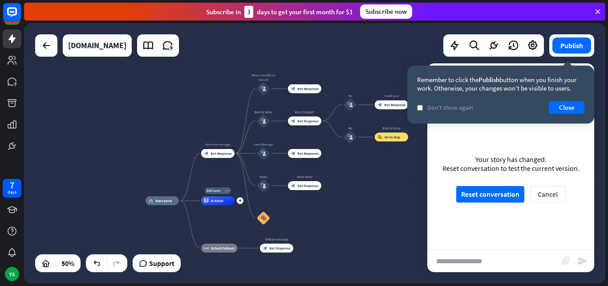
click at [218, 203] on div "AI Assist" at bounding box center [217, 200] width 33 height 9
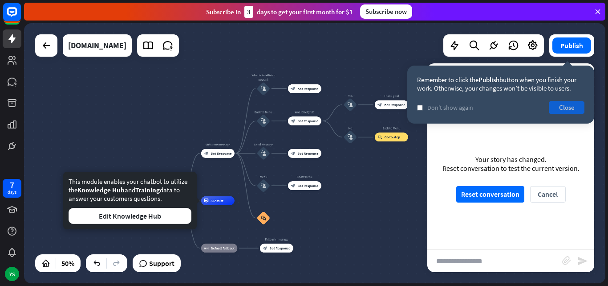
click at [570, 109] on button "Close" at bounding box center [567, 107] width 36 height 12
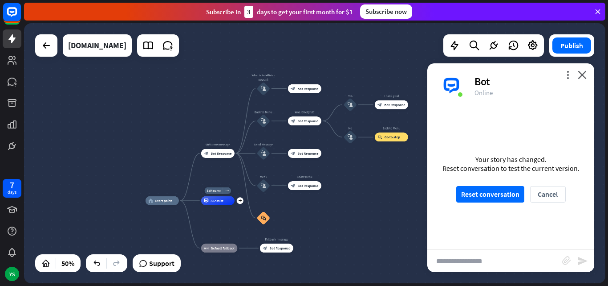
click at [212, 200] on span "AI Assist" at bounding box center [217, 200] width 13 height 4
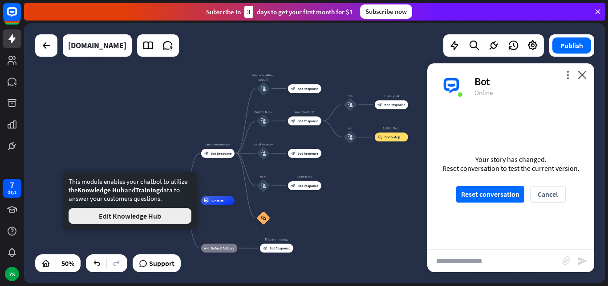
click at [171, 216] on button "Edit Knowledge Hub" at bounding box center [130, 216] width 123 height 16
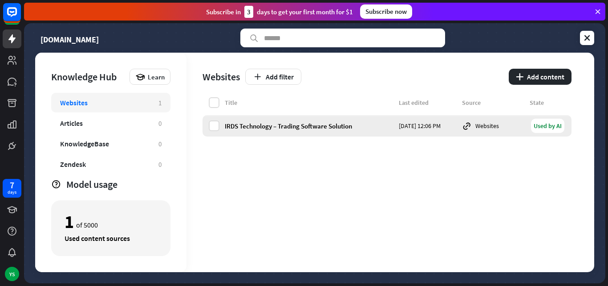
click at [318, 125] on div "IRDS Technology – Trading Software Solution" at bounding box center [309, 126] width 169 height 8
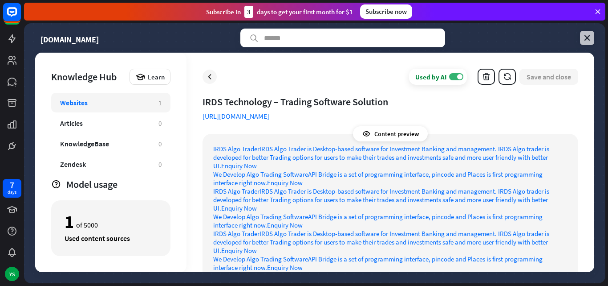
click at [591, 42] on icon at bounding box center [587, 37] width 9 height 9
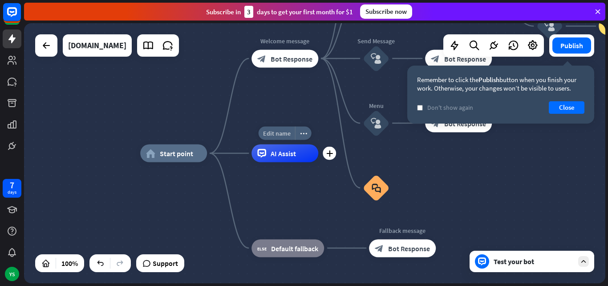
click at [275, 136] on span "Edit name" at bounding box center [277, 133] width 28 height 8
click at [265, 153] on icon at bounding box center [261, 153] width 9 height 9
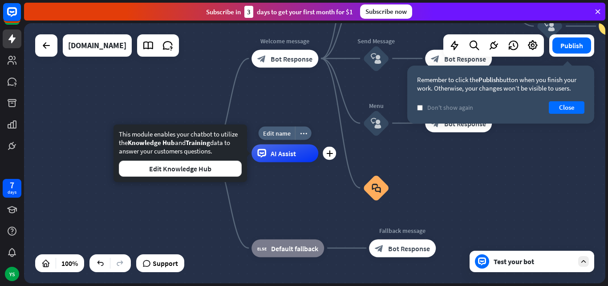
click at [289, 157] on span "AI Assist" at bounding box center [283, 153] width 25 height 9
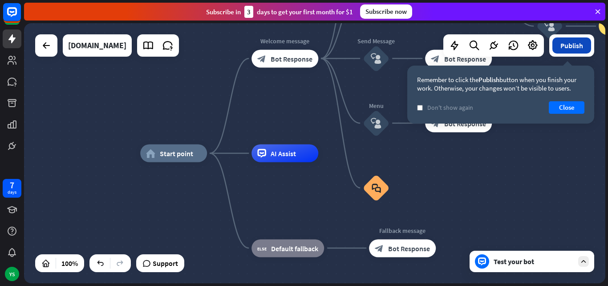
click at [563, 46] on button "Publish" at bounding box center [572, 45] width 39 height 16
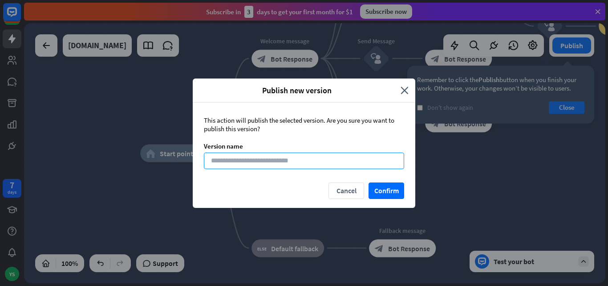
click at [307, 157] on input at bounding box center [304, 160] width 200 height 16
type input "*"
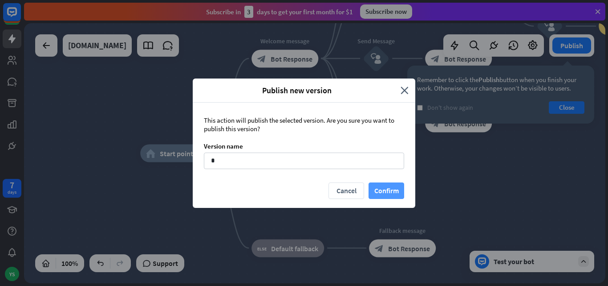
click at [377, 193] on button "Confirm" at bounding box center [387, 190] width 36 height 16
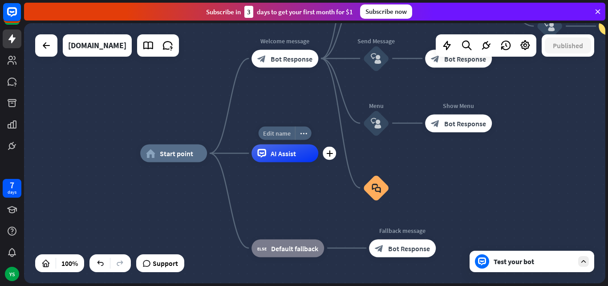
click at [271, 134] on span "Edit name" at bounding box center [277, 133] width 28 height 8
click at [264, 157] on icon at bounding box center [261, 153] width 9 height 9
click at [328, 157] on div "plus" at bounding box center [329, 153] width 13 height 13
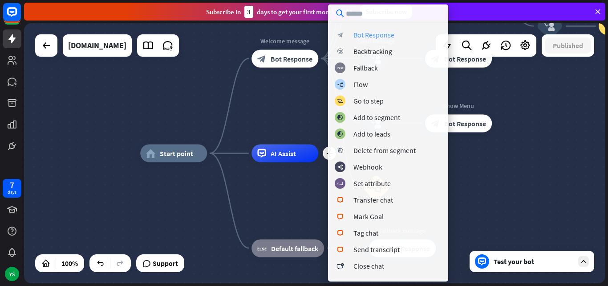
click at [371, 35] on div "Bot Response" at bounding box center [374, 34] width 41 height 9
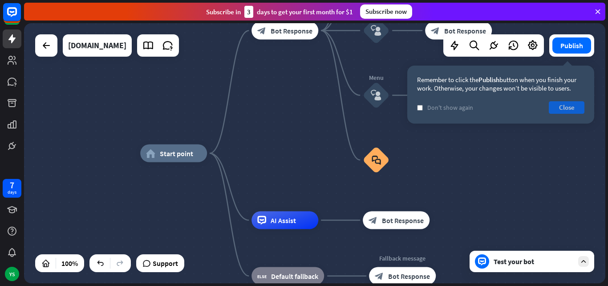
click at [558, 105] on button "Close" at bounding box center [567, 107] width 36 height 12
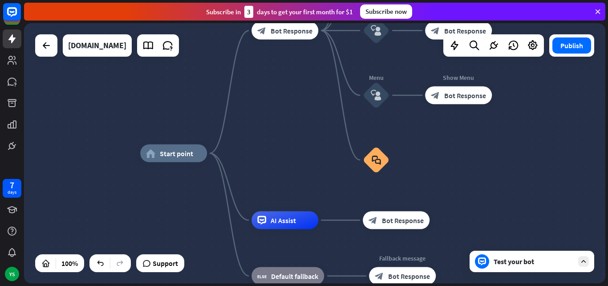
click at [543, 269] on div "Test your bot" at bounding box center [532, 260] width 125 height 21
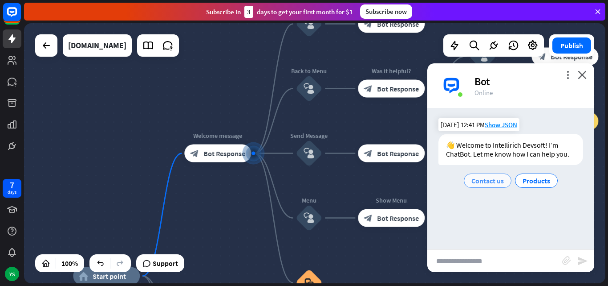
click at [497, 183] on span "Contact us" at bounding box center [488, 180] width 33 height 9
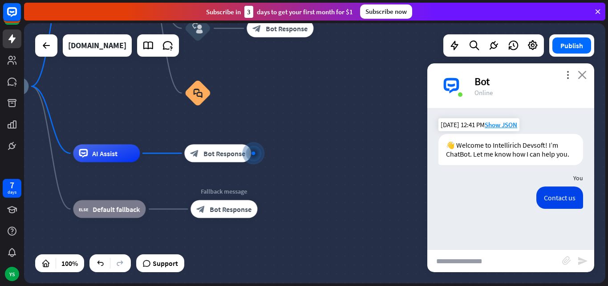
click at [581, 75] on icon "close" at bounding box center [582, 74] width 9 height 8
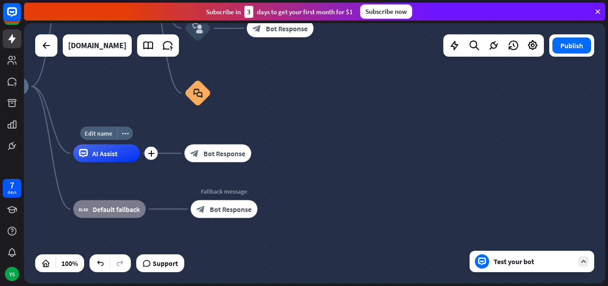
click at [85, 156] on icon at bounding box center [83, 153] width 9 height 9
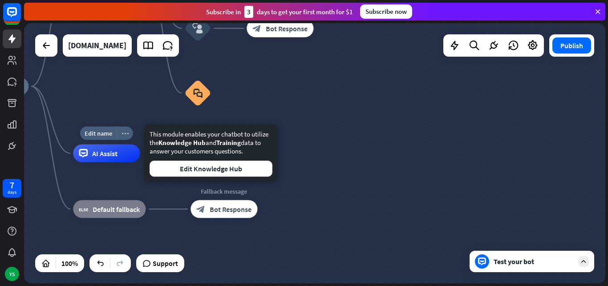
click at [122, 136] on icon "more_horiz" at bounding box center [125, 133] width 7 height 7
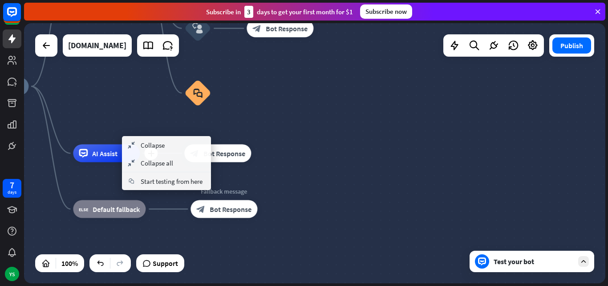
click at [98, 151] on span "AI Assist" at bounding box center [104, 153] width 25 height 9
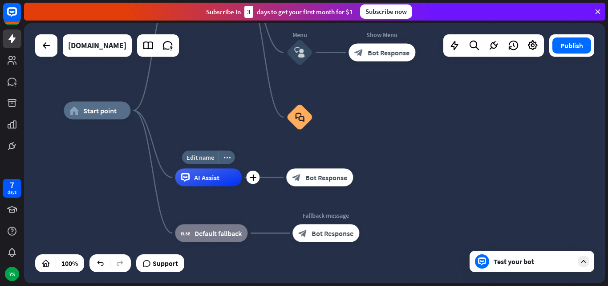
drag, startPoint x: 90, startPoint y: 162, endPoint x: 192, endPoint y: 186, distance: 104.8
click at [192, 186] on div "Edit name more_horiz plus AI Assist" at bounding box center [208, 177] width 67 height 18
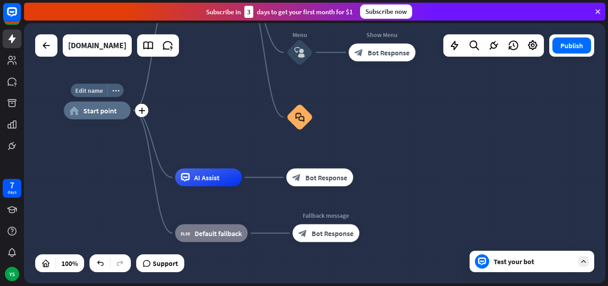
click at [82, 117] on div "home_2 Start point" at bounding box center [97, 111] width 67 height 18
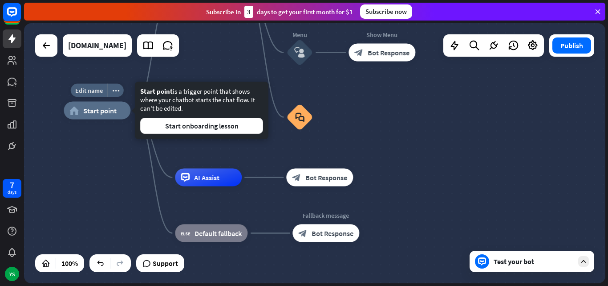
click at [99, 114] on span "Start point" at bounding box center [99, 110] width 33 height 9
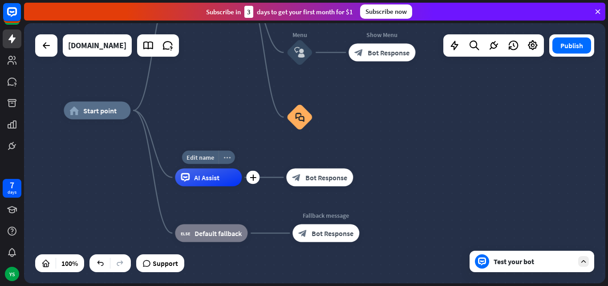
click at [229, 158] on icon "more_horiz" at bounding box center [227, 157] width 7 height 7
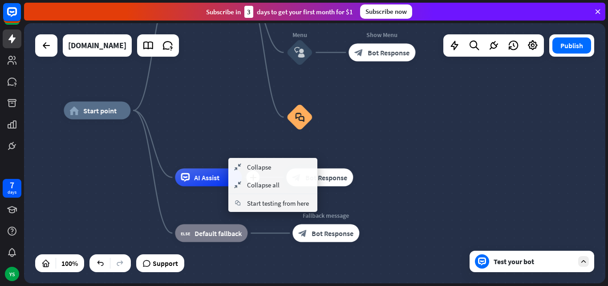
click at [200, 176] on span "AI Assist" at bounding box center [206, 177] width 25 height 9
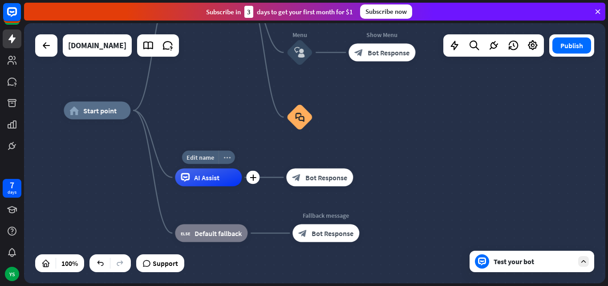
click at [224, 159] on icon "more_horiz" at bounding box center [227, 157] width 7 height 7
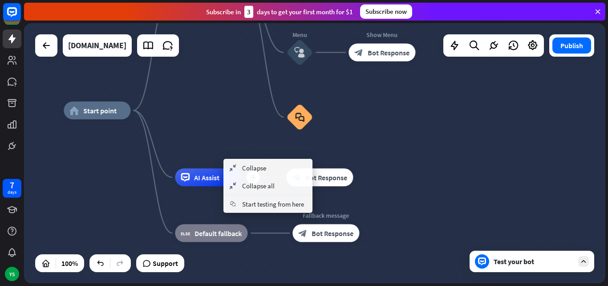
click at [200, 176] on span "AI Assist" at bounding box center [206, 177] width 25 height 9
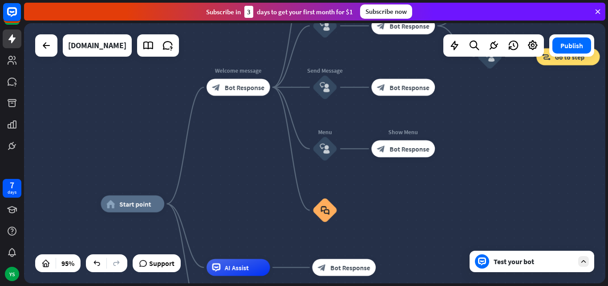
drag, startPoint x: 180, startPoint y: 108, endPoint x: 210, endPoint y: 198, distance: 94.9
click at [210, 198] on div "home_2 Start point Welcome message block_bot_response Bot Response What is Inte…" at bounding box center [315, 153] width 582 height 260
click at [226, 93] on div "block_bot_response Bot Response" at bounding box center [239, 87] width 64 height 17
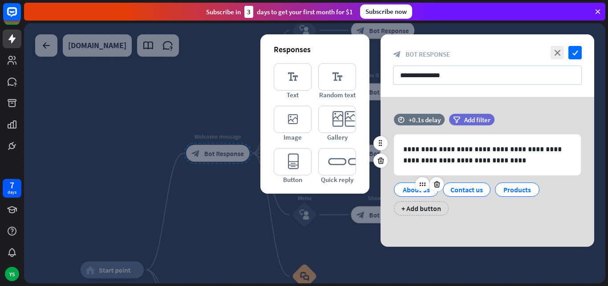
click at [407, 187] on div "About us" at bounding box center [416, 189] width 29 height 13
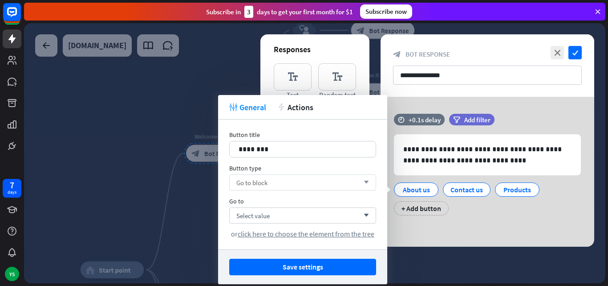
click at [304, 186] on div "Go to block arrow_down" at bounding box center [302, 182] width 147 height 16
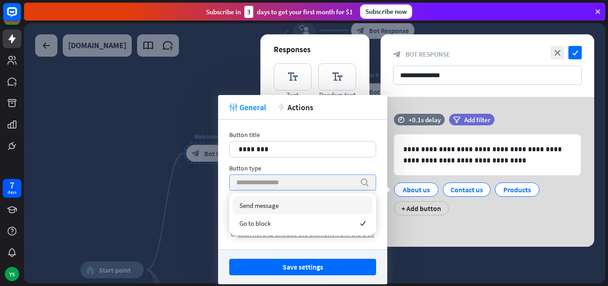
click at [304, 186] on input "search" at bounding box center [296, 182] width 119 height 15
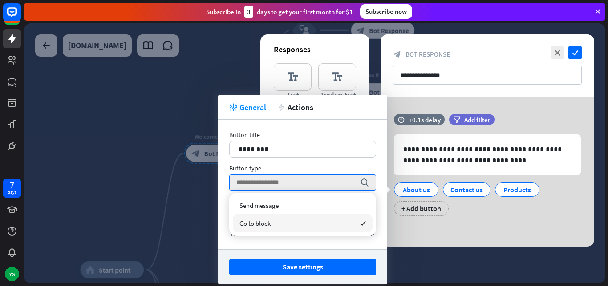
click at [277, 227] on div "Go to block checked" at bounding box center [303, 223] width 140 height 18
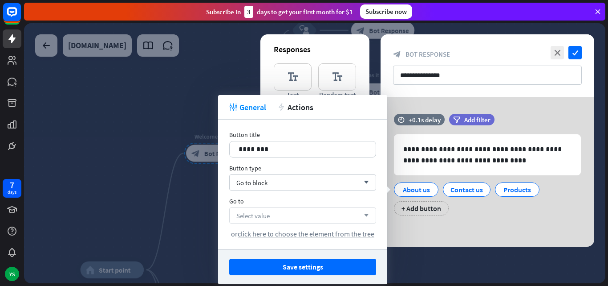
click at [275, 221] on div "Select value arrow_down" at bounding box center [302, 215] width 147 height 16
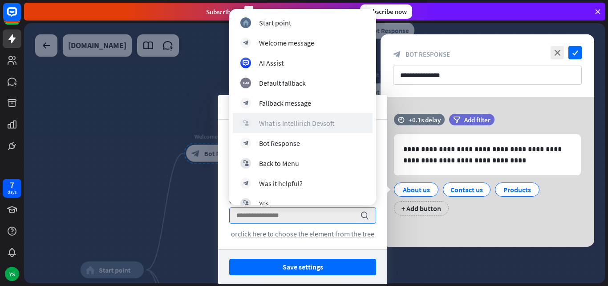
click at [295, 121] on div "What is Intellirich Devsoft" at bounding box center [297, 122] width 76 height 9
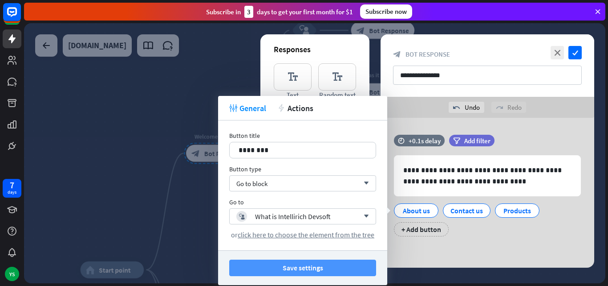
click at [269, 267] on button "Save settings" at bounding box center [302, 267] width 147 height 16
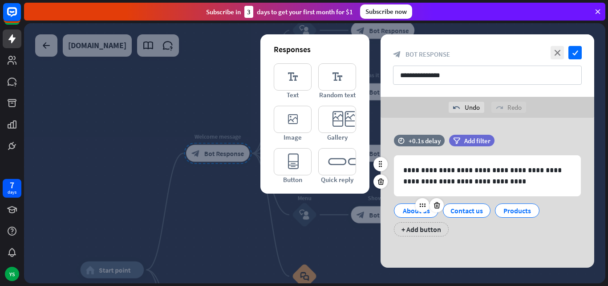
click at [413, 213] on div "About us" at bounding box center [416, 210] width 29 height 13
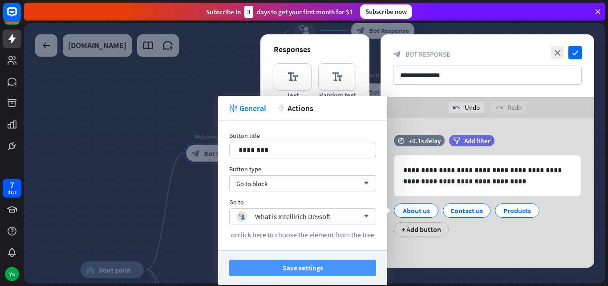
click at [332, 265] on button "Save settings" at bounding box center [302, 267] width 147 height 16
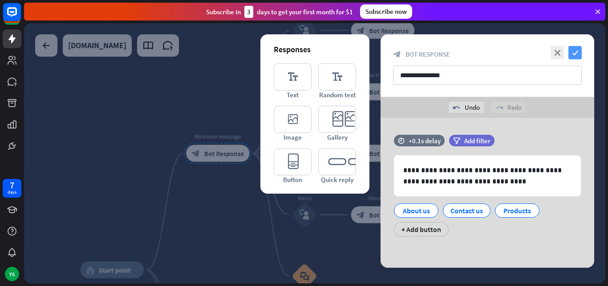
click at [581, 53] on icon "check" at bounding box center [575, 52] width 13 height 13
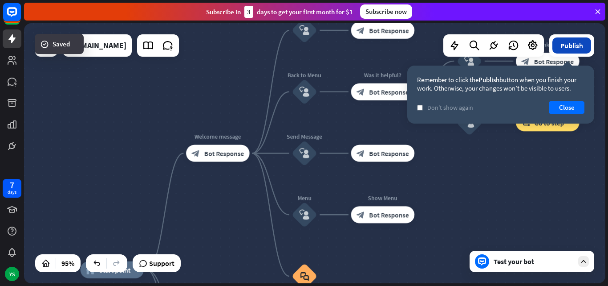
click at [565, 45] on button "Publish" at bounding box center [572, 45] width 39 height 16
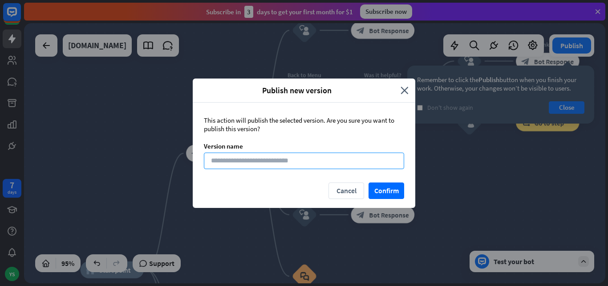
click at [251, 166] on input at bounding box center [304, 160] width 200 height 16
type input "*"
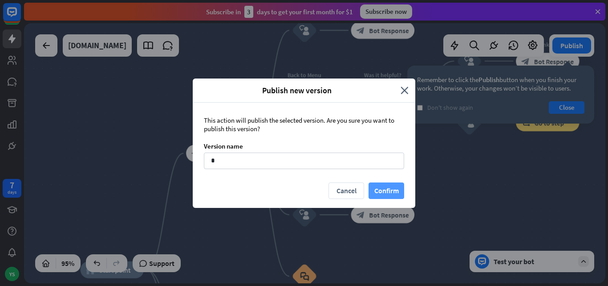
click at [384, 191] on button "Confirm" at bounding box center [387, 190] width 36 height 16
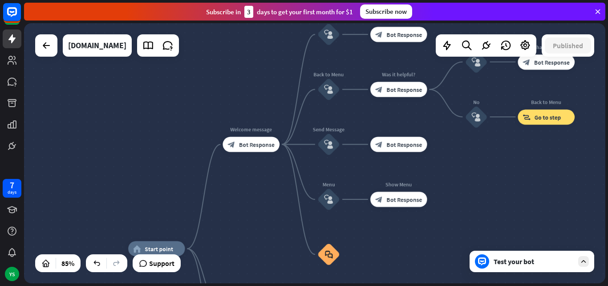
click at [553, 261] on div "Test your bot" at bounding box center [534, 261] width 80 height 9
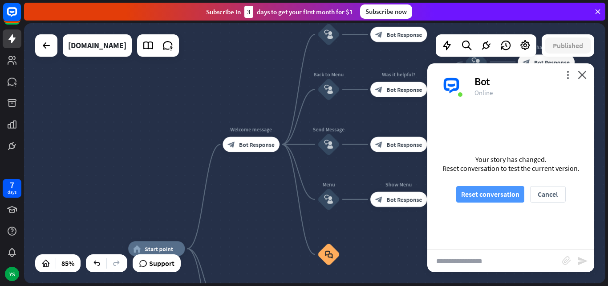
click at [490, 198] on button "Reset conversation" at bounding box center [491, 194] width 68 height 16
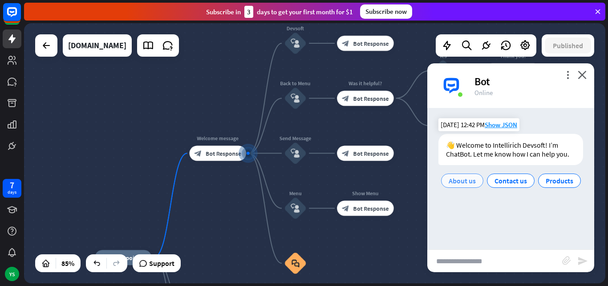
click at [469, 176] on span "About us" at bounding box center [462, 180] width 27 height 9
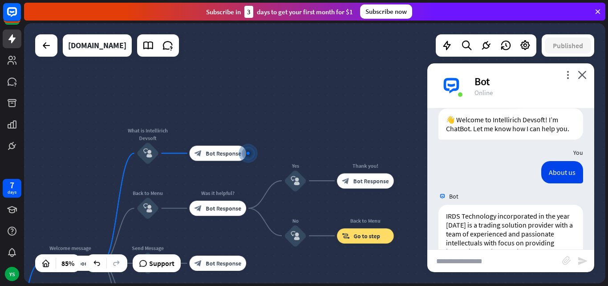
scroll to position [97, 0]
